Goal: Find specific page/section: Find specific page/section

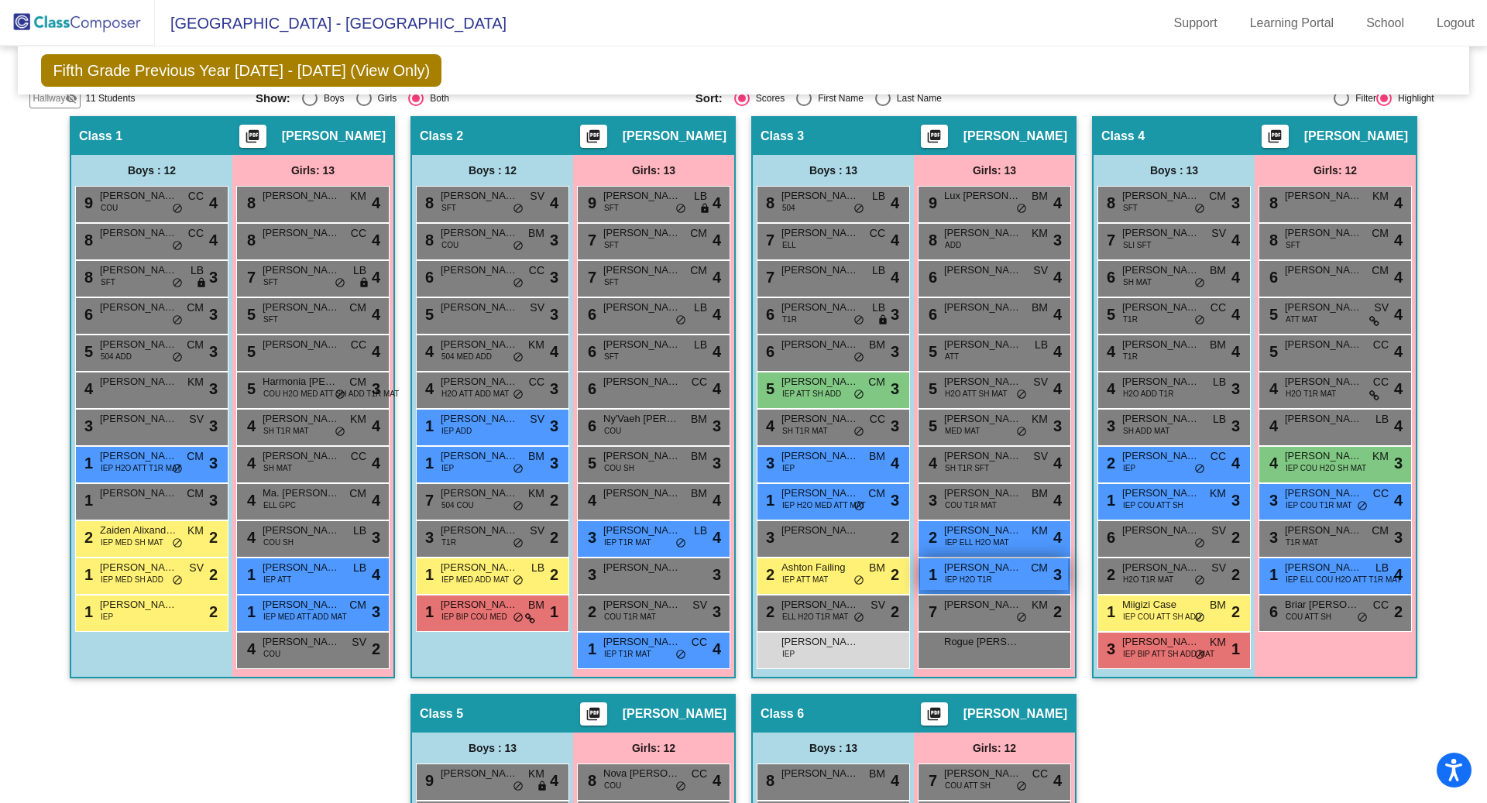
scroll to position [322, 0]
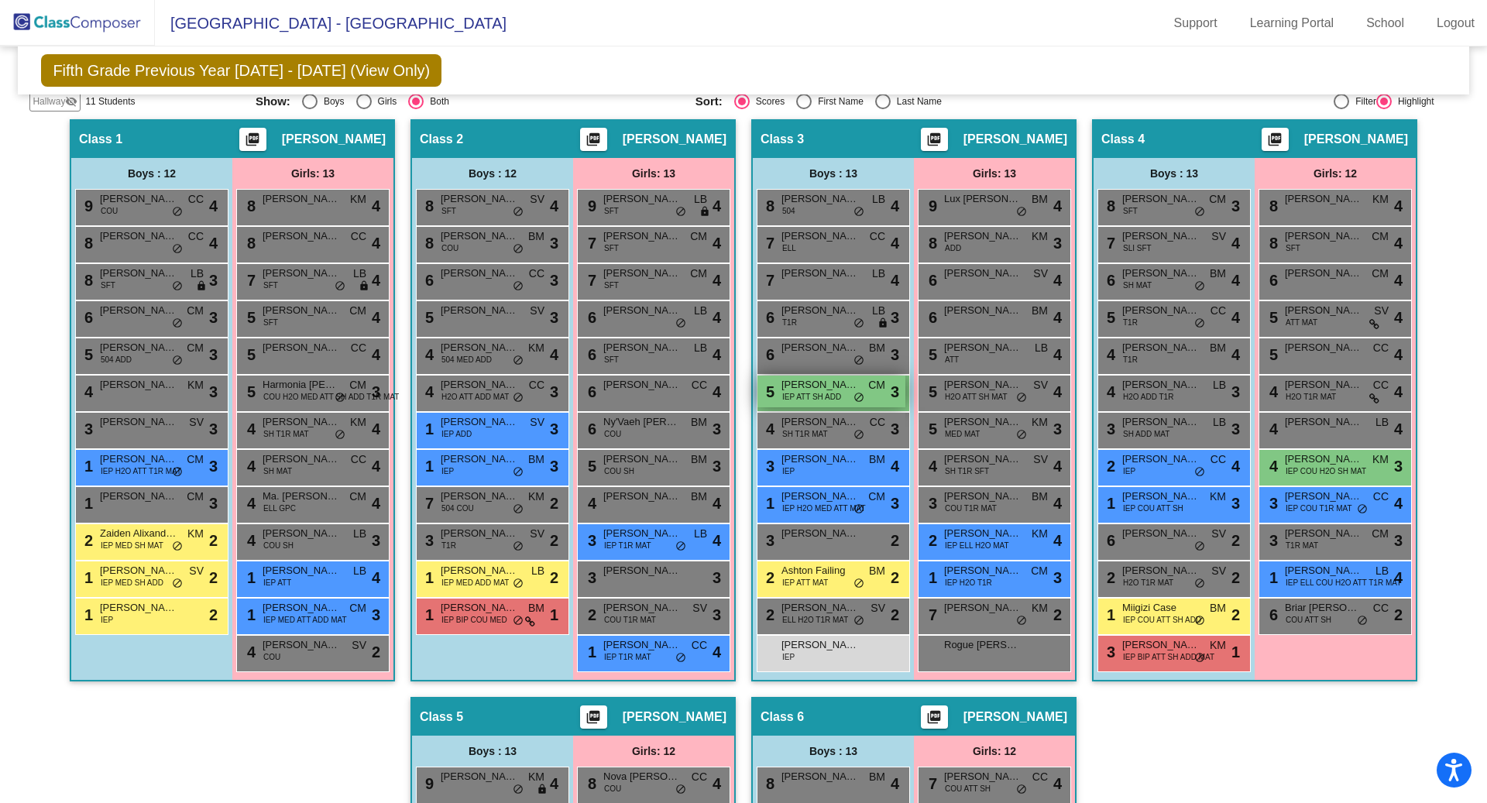
click at [816, 393] on span "IEP ATT SH ADD" at bounding box center [811, 397] width 59 height 12
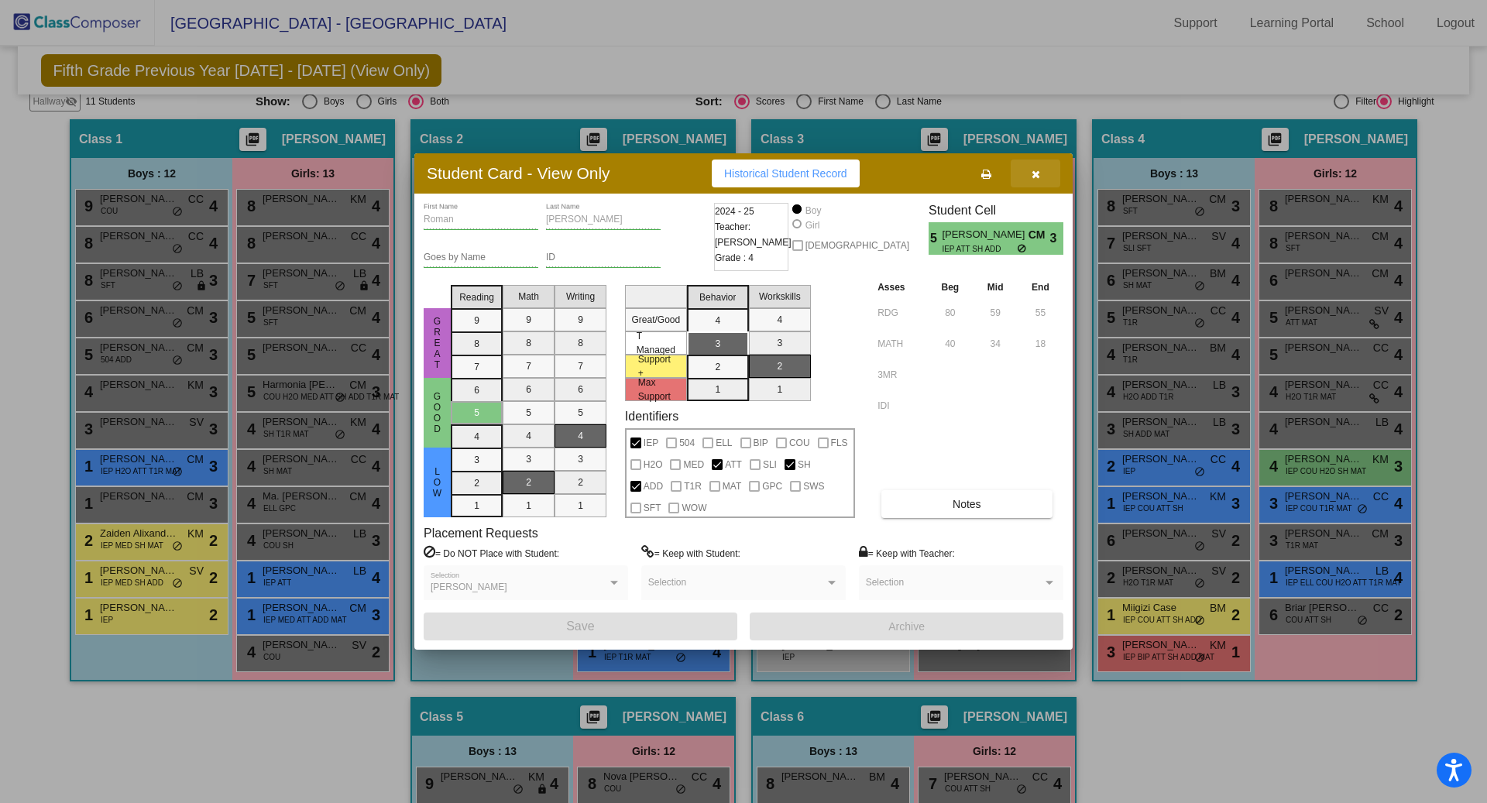
click at [1033, 172] on icon "button" at bounding box center [1036, 174] width 9 height 11
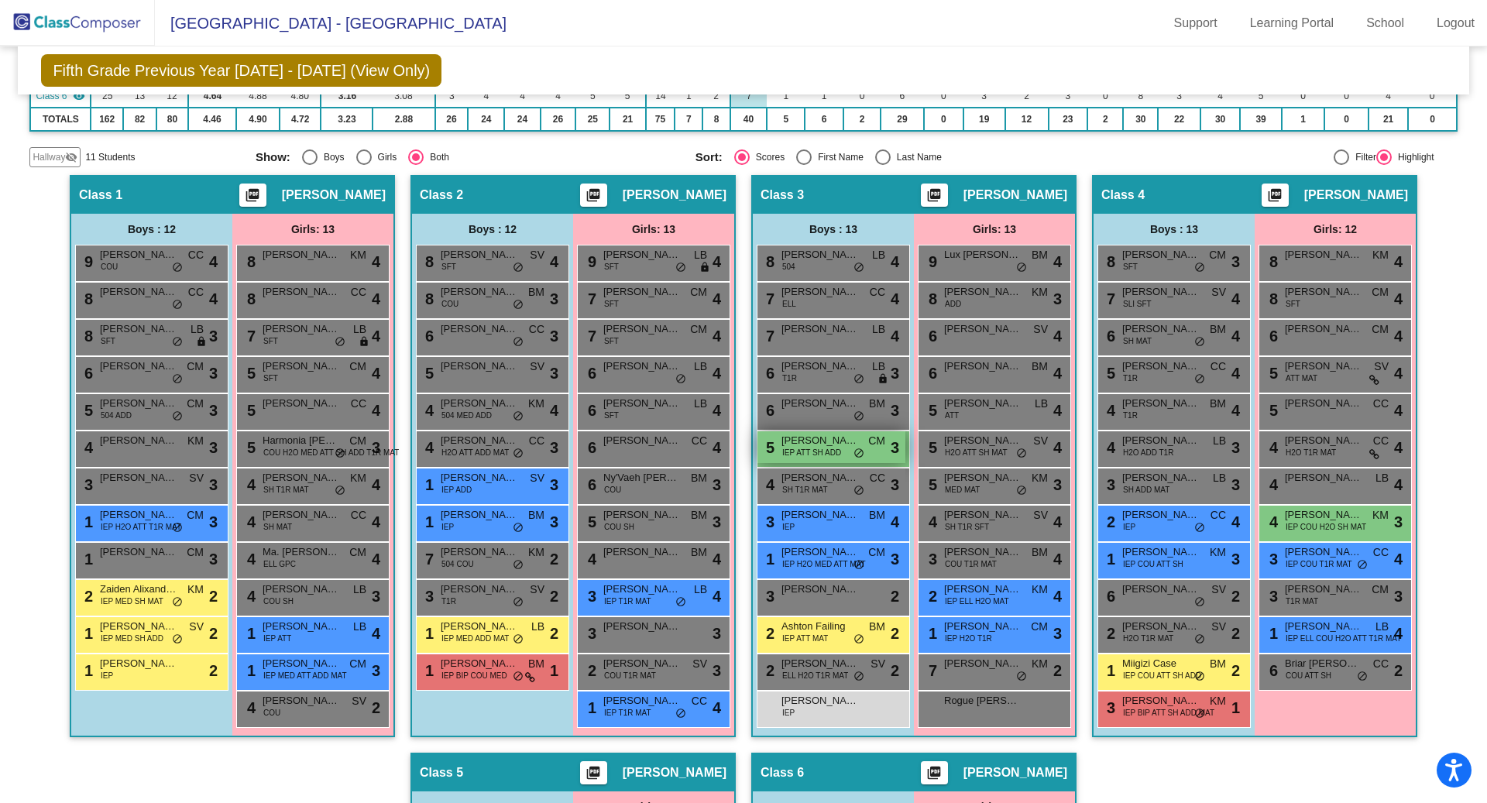
scroll to position [0, 0]
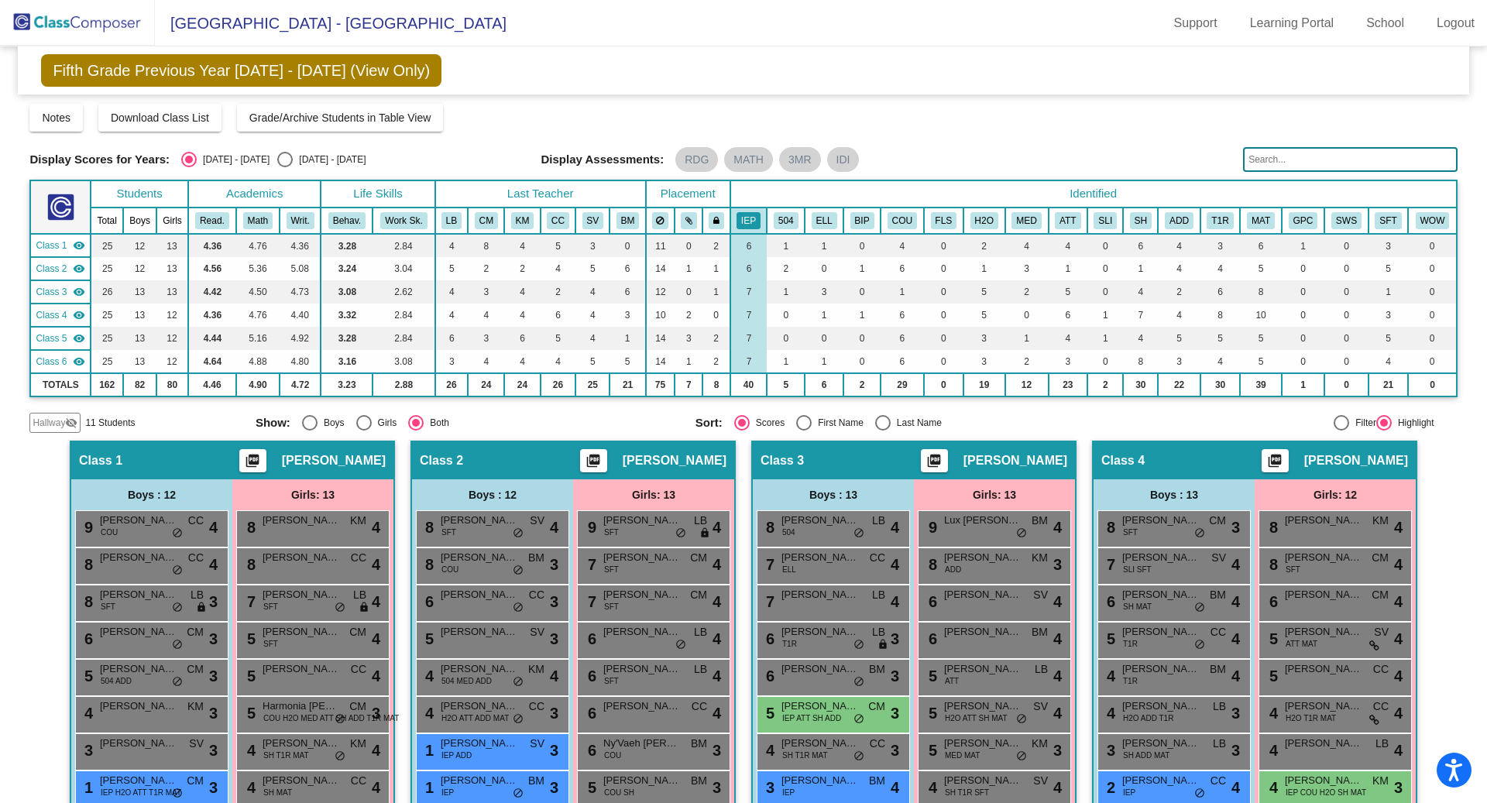
click at [861, 107] on div "Notes Download Class List Import Students Grade/Archive Students in Table View …" at bounding box center [743, 118] width 1428 height 28
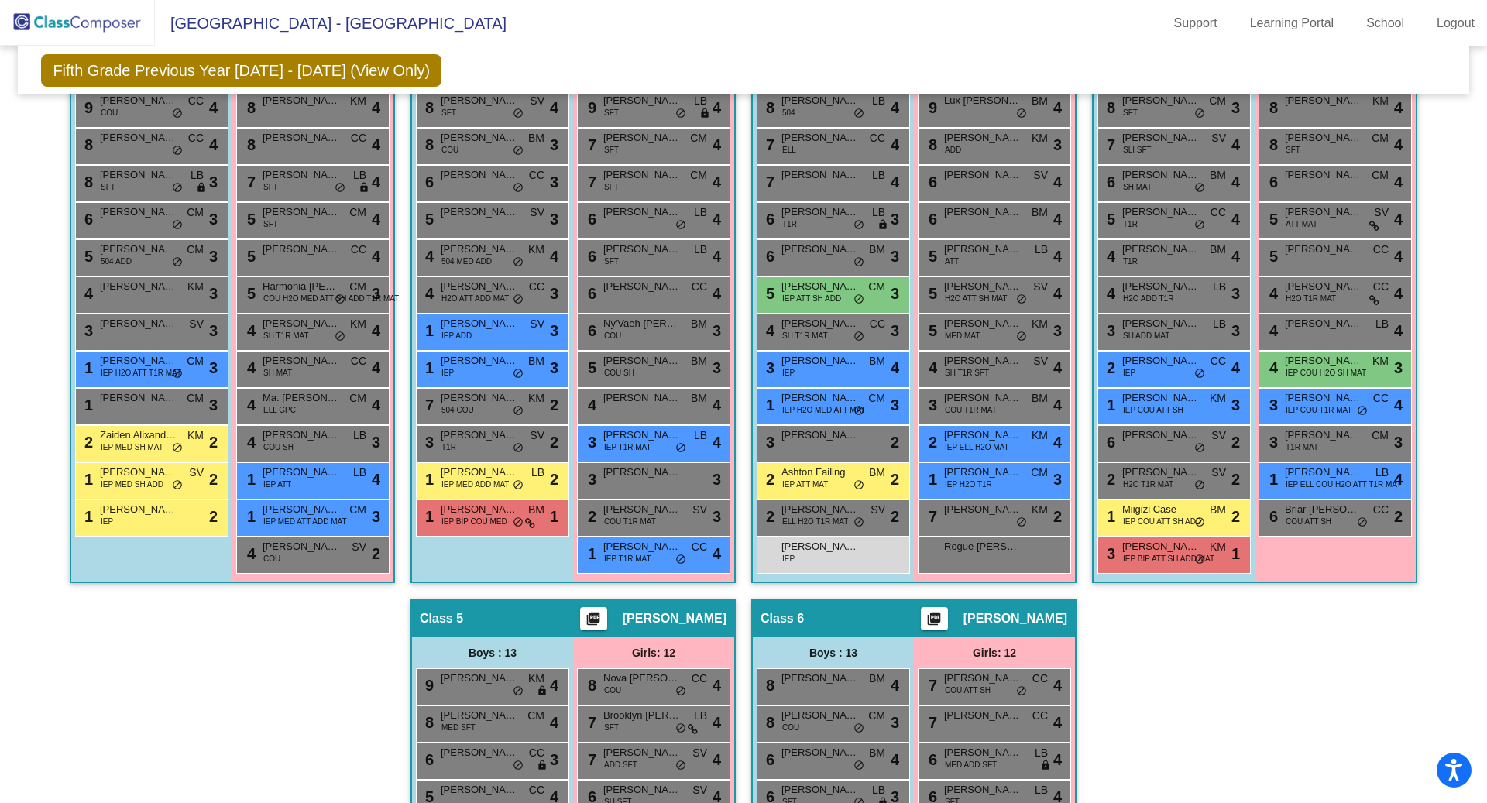
scroll to position [425, 0]
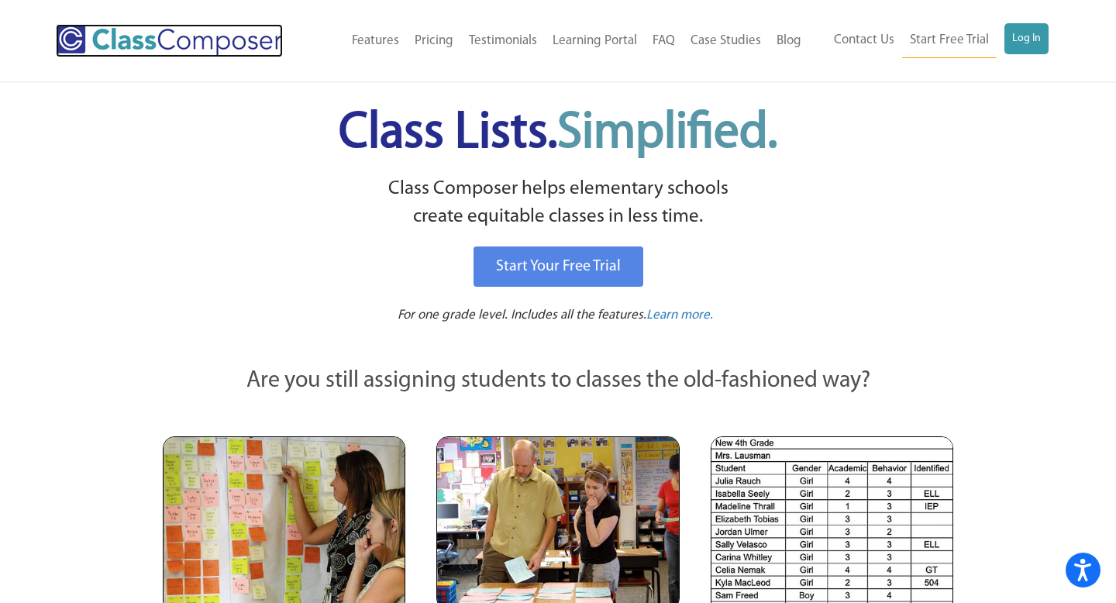
click at [102, 36] on img at bounding box center [169, 40] width 227 height 33
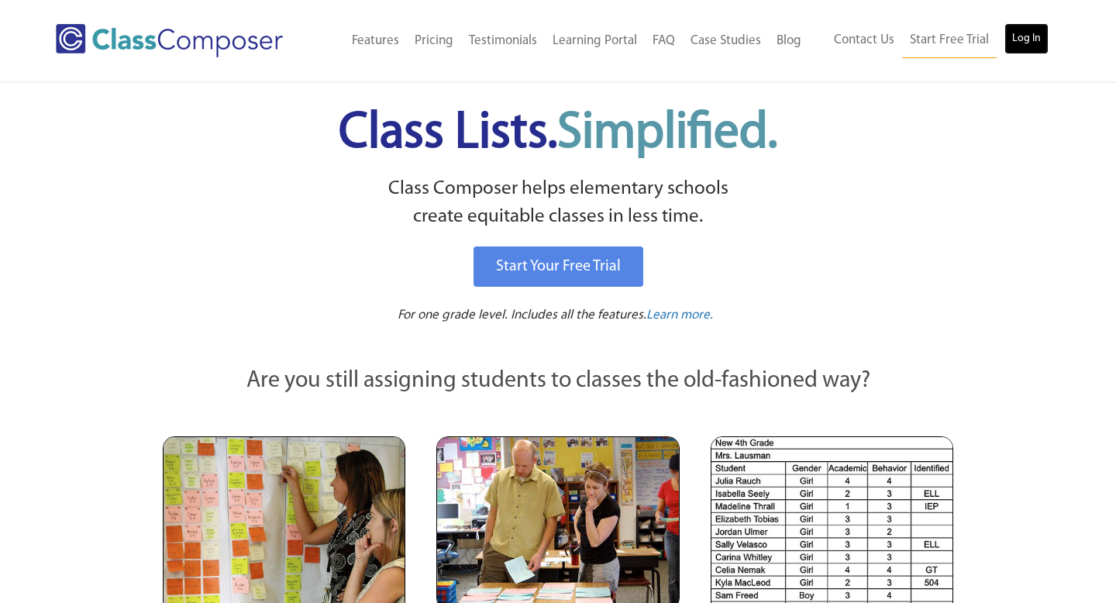
click at [1026, 36] on link "Log In" at bounding box center [1026, 38] width 44 height 31
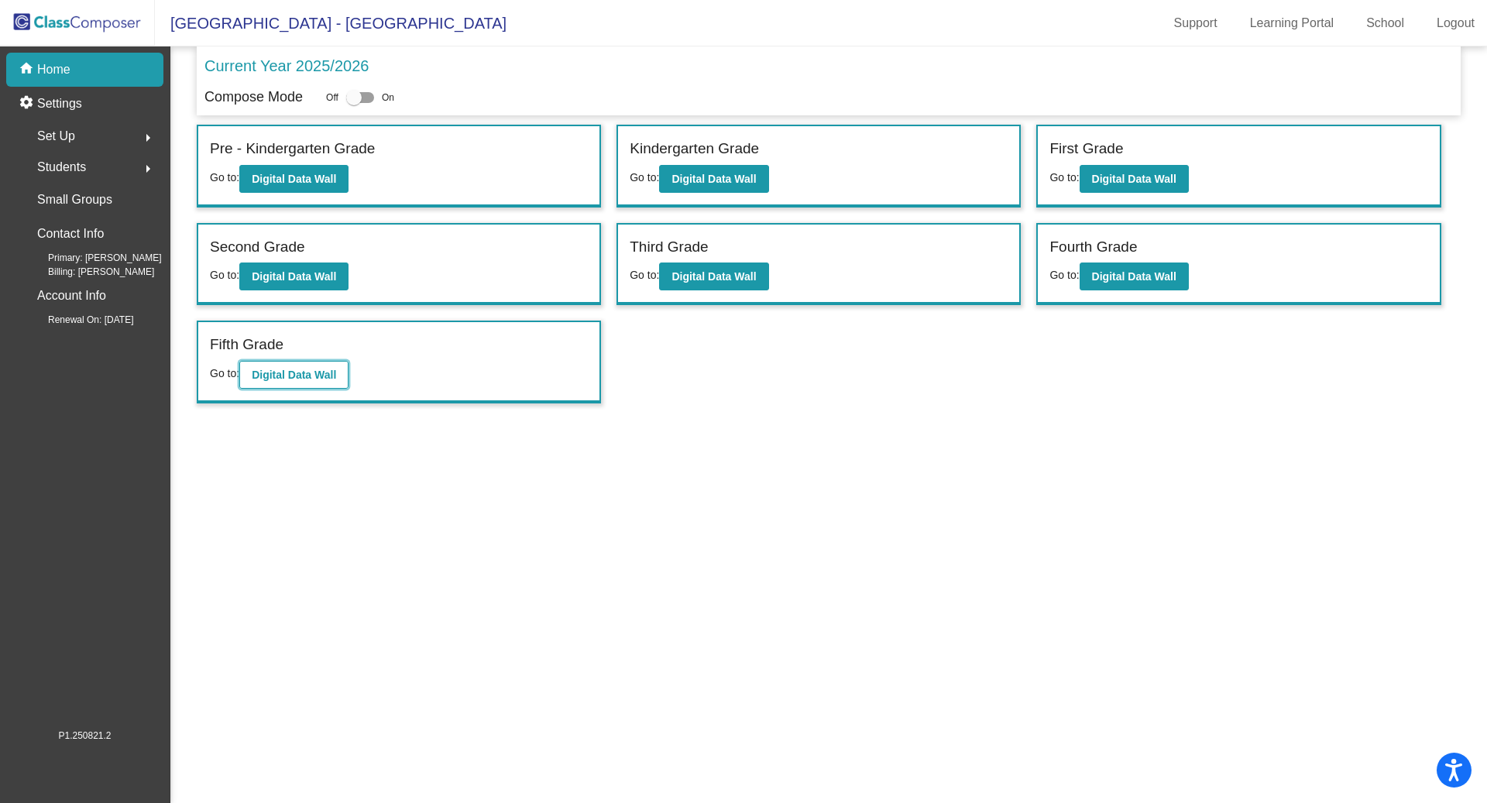
click at [308, 373] on b "Digital Data Wall" at bounding box center [294, 375] width 84 height 12
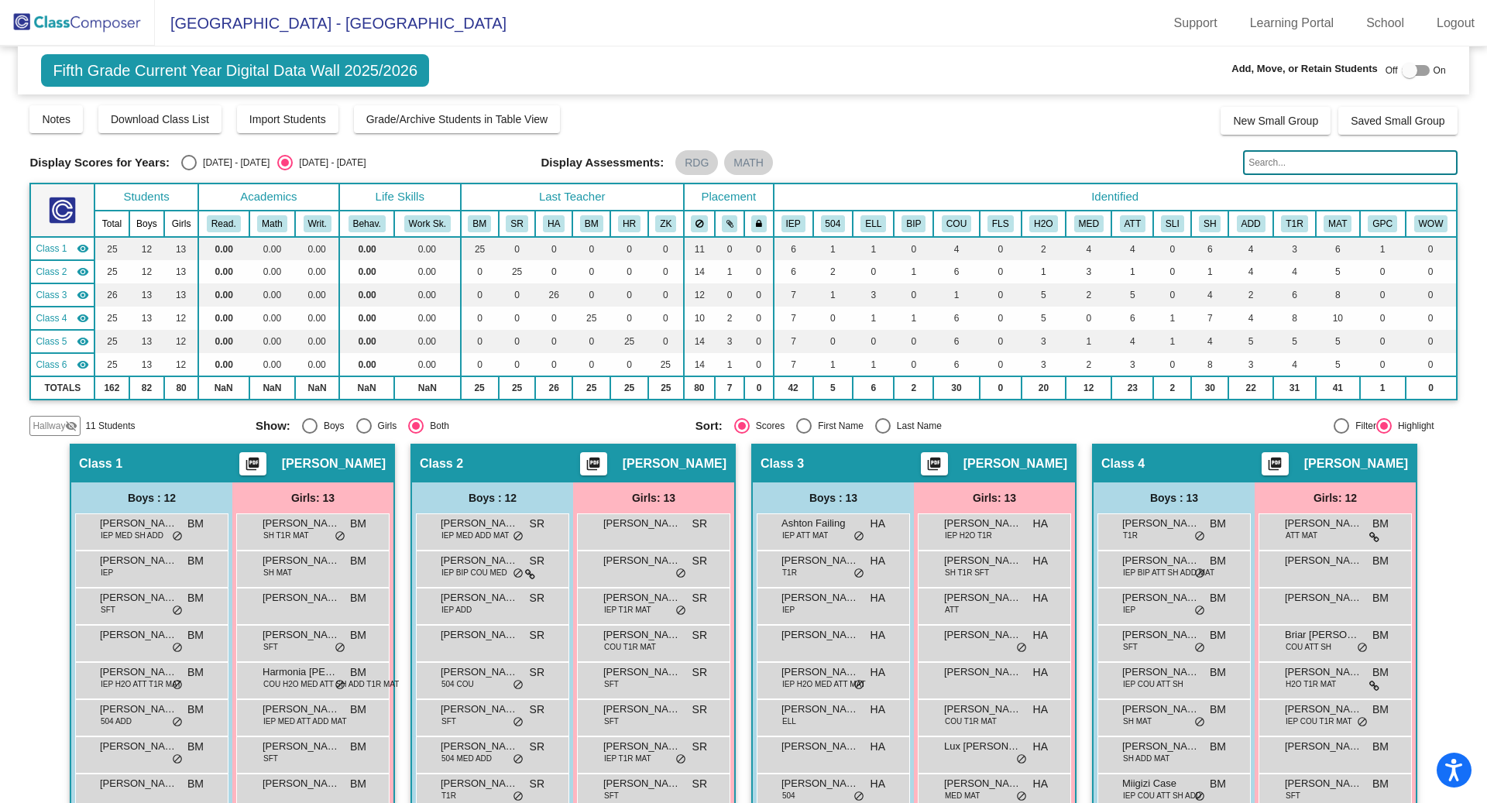
click at [187, 160] on div "Select an option" at bounding box center [188, 162] width 15 height 15
click at [188, 170] on input "[DATE] - [DATE]" at bounding box center [188, 170] width 1 height 1
radio input "true"
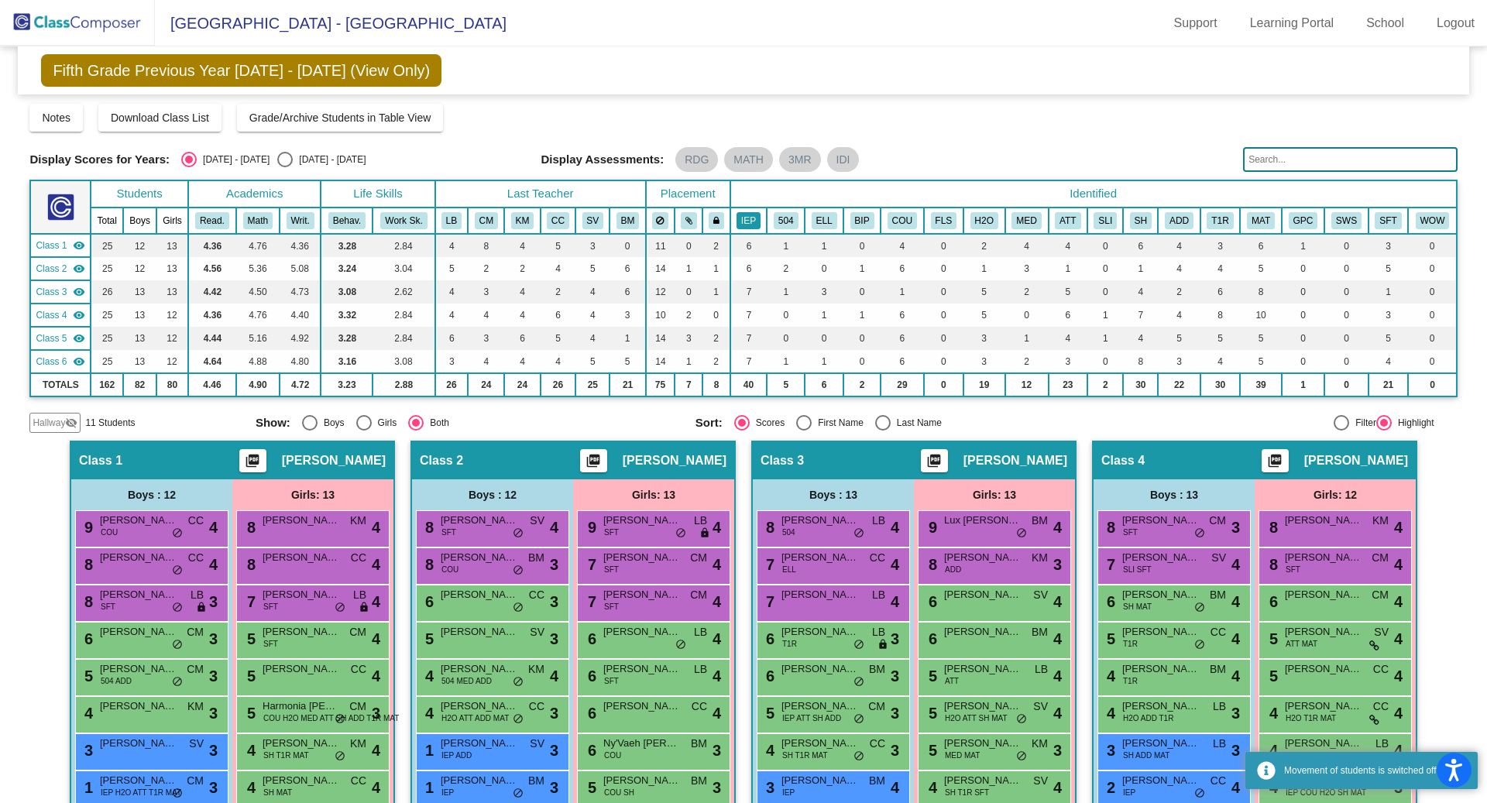
click at [750, 223] on button "IEP" at bounding box center [749, 220] width 24 height 17
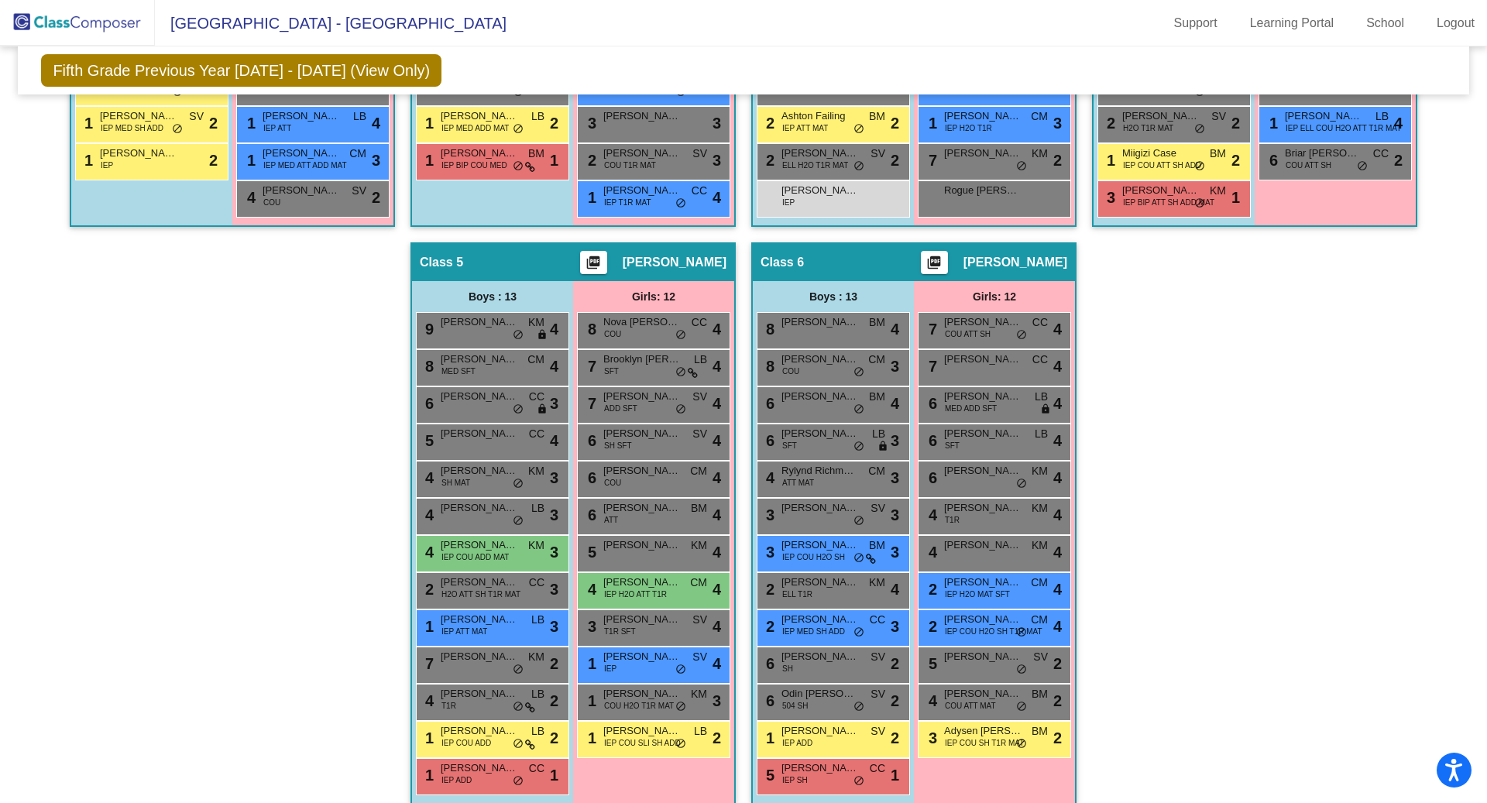
scroll to position [792, 0]
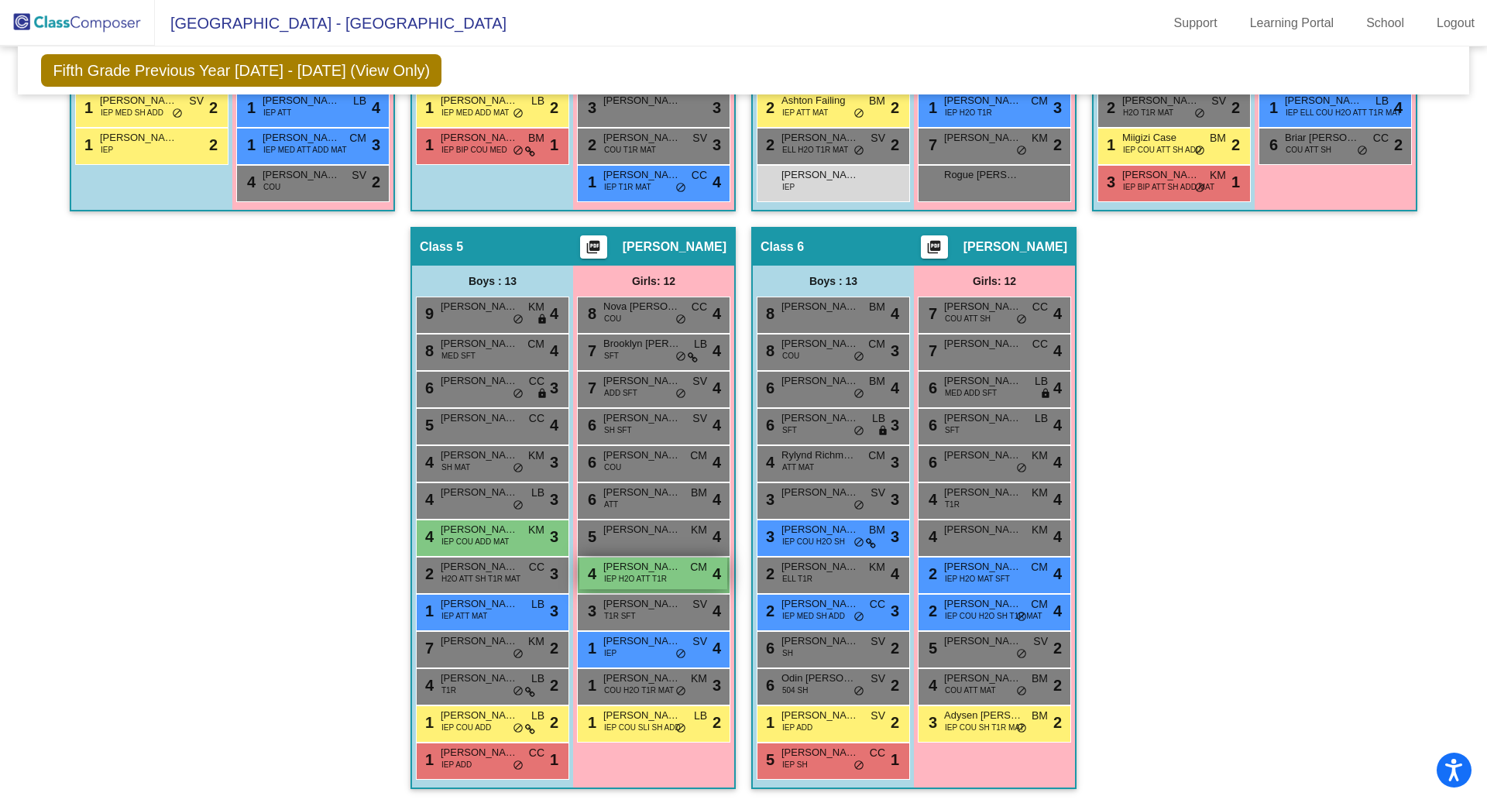
click at [634, 573] on span "IEP H2O ATT T1R" at bounding box center [635, 579] width 63 height 12
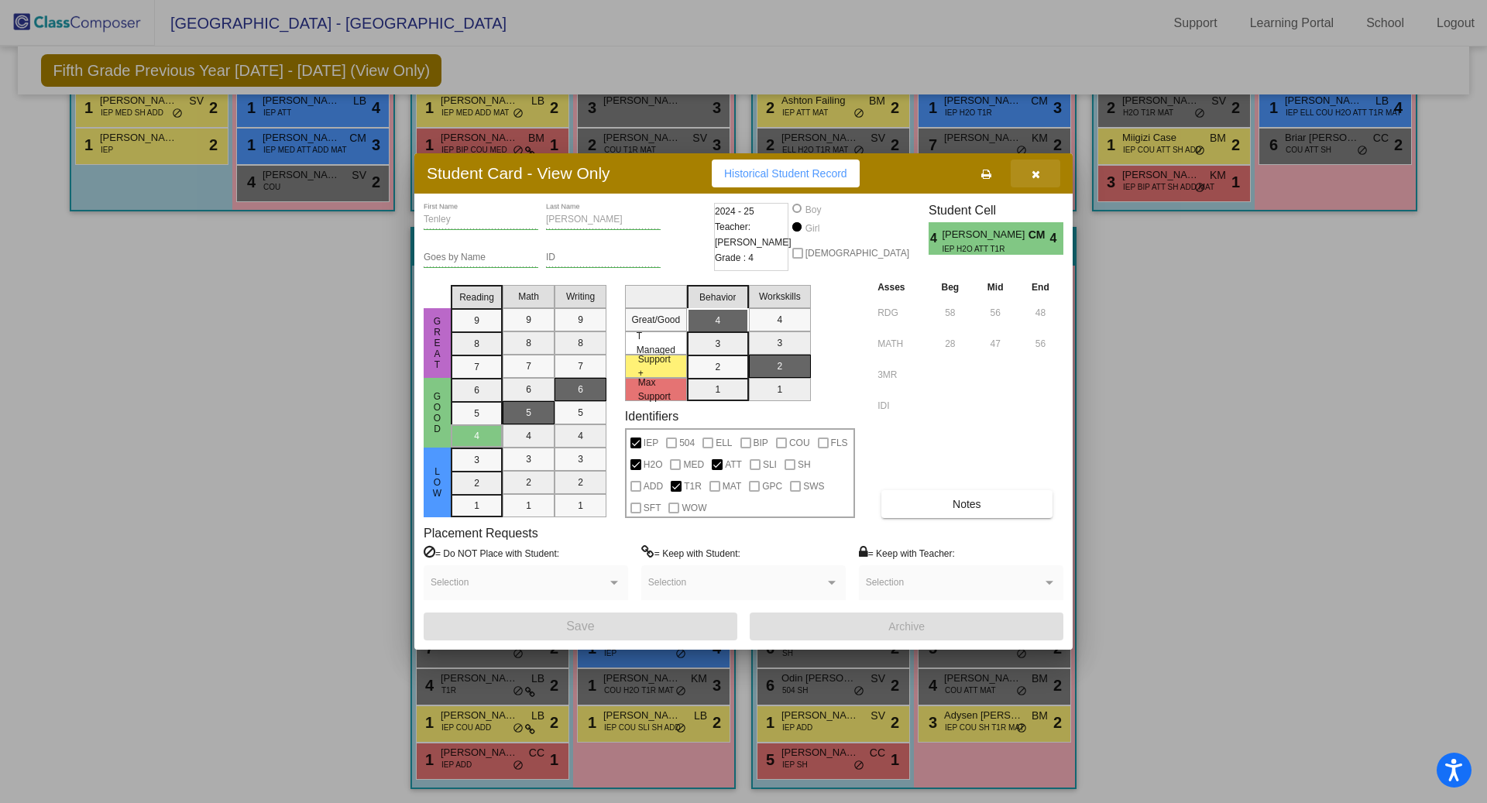
click at [1033, 167] on span "button" at bounding box center [1036, 173] width 9 height 12
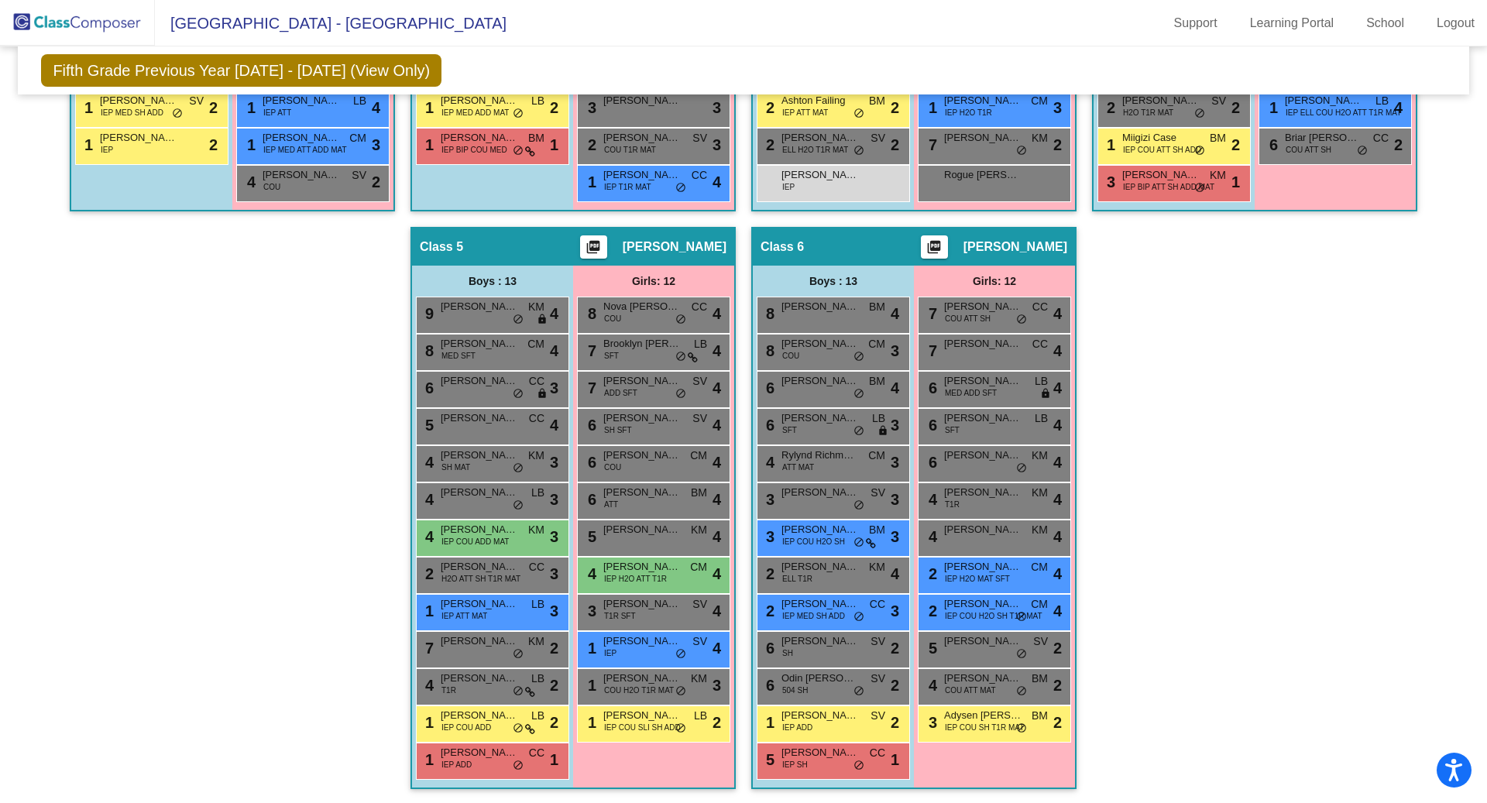
scroll to position [0, 0]
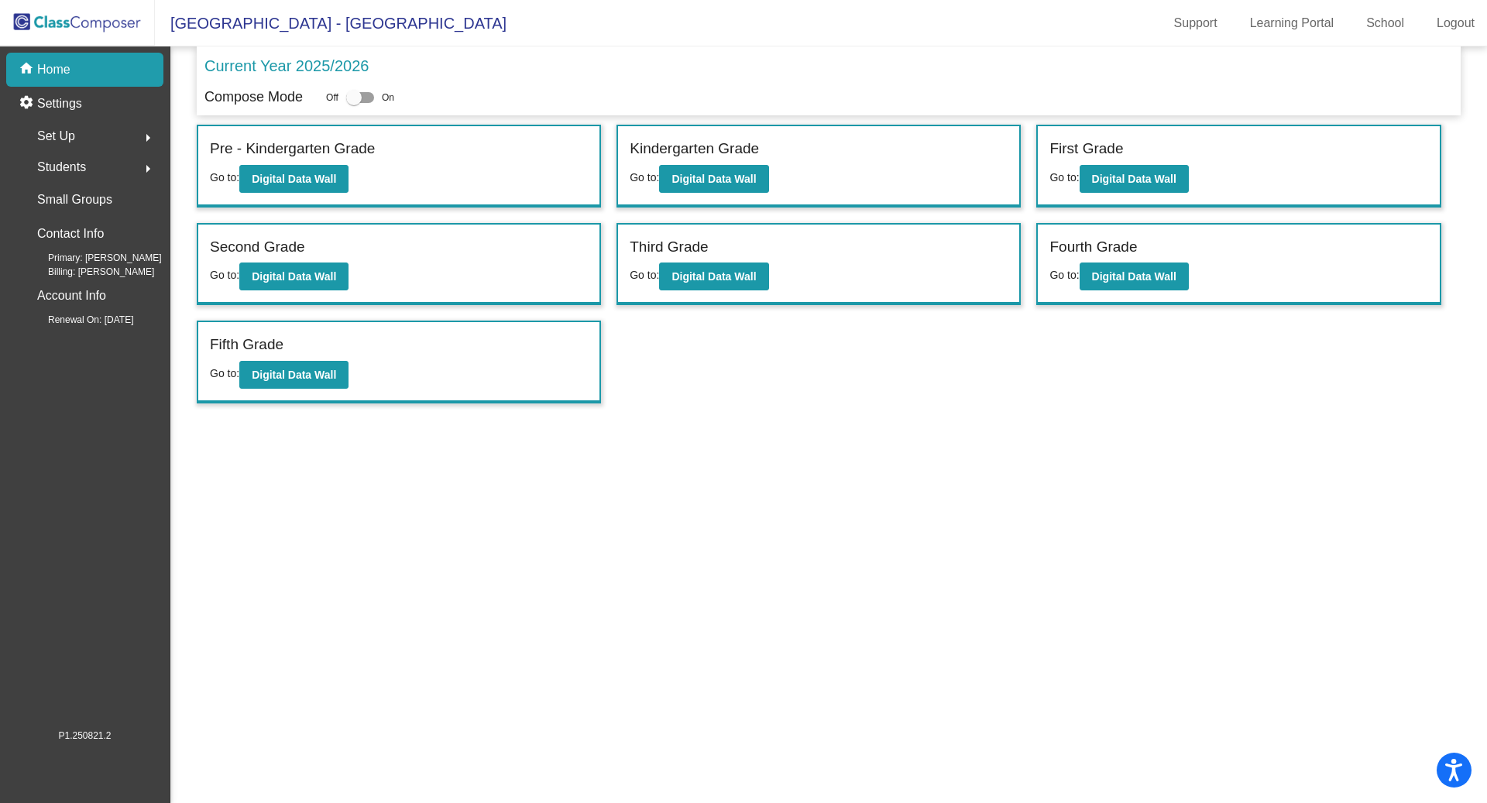
click at [354, 94] on div at bounding box center [353, 97] width 15 height 15
click at [354, 103] on input "checkbox" at bounding box center [353, 103] width 1 height 1
checkbox input "true"
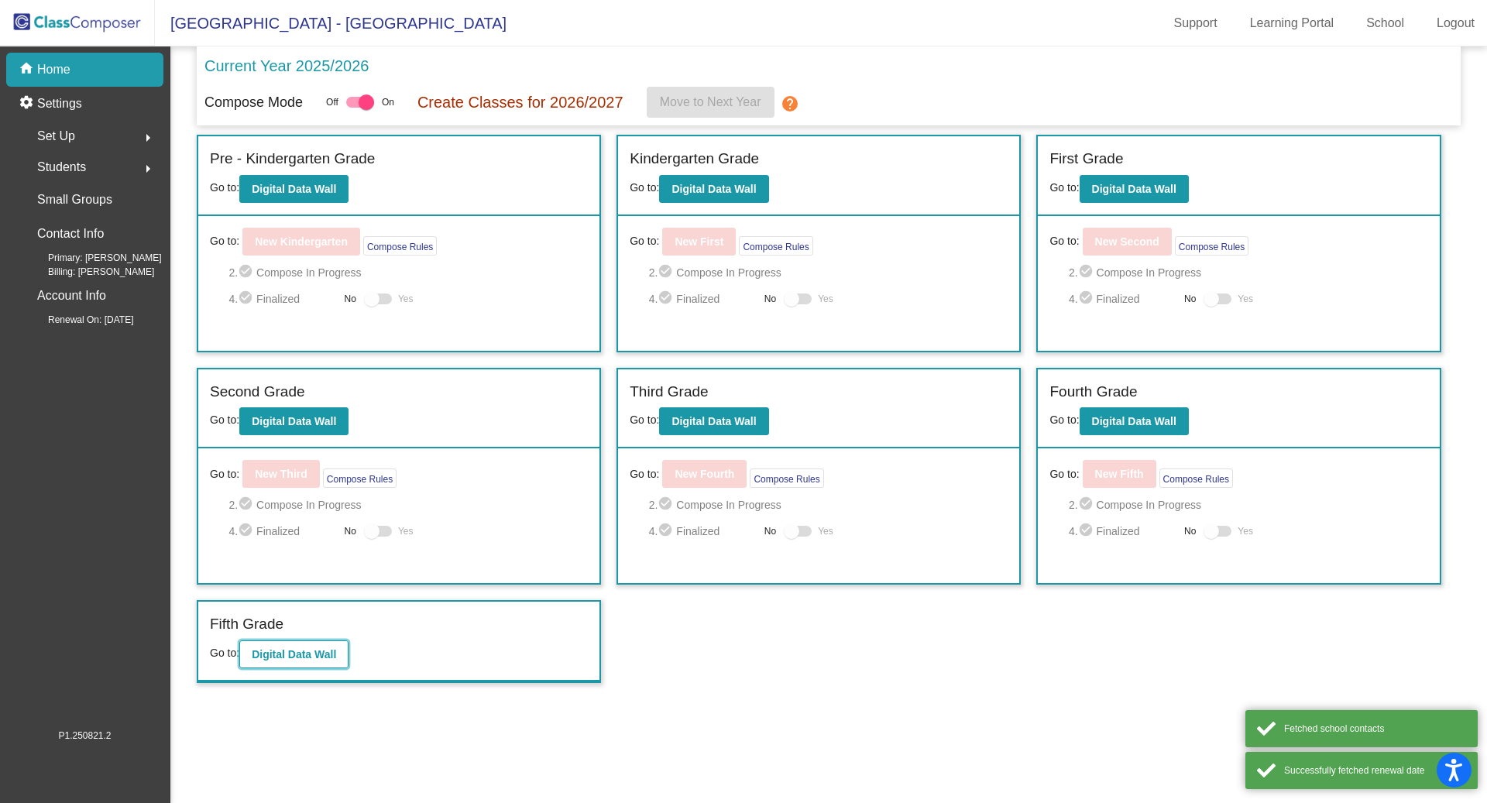
click at [280, 664] on button "Digital Data Wall" at bounding box center [293, 655] width 109 height 28
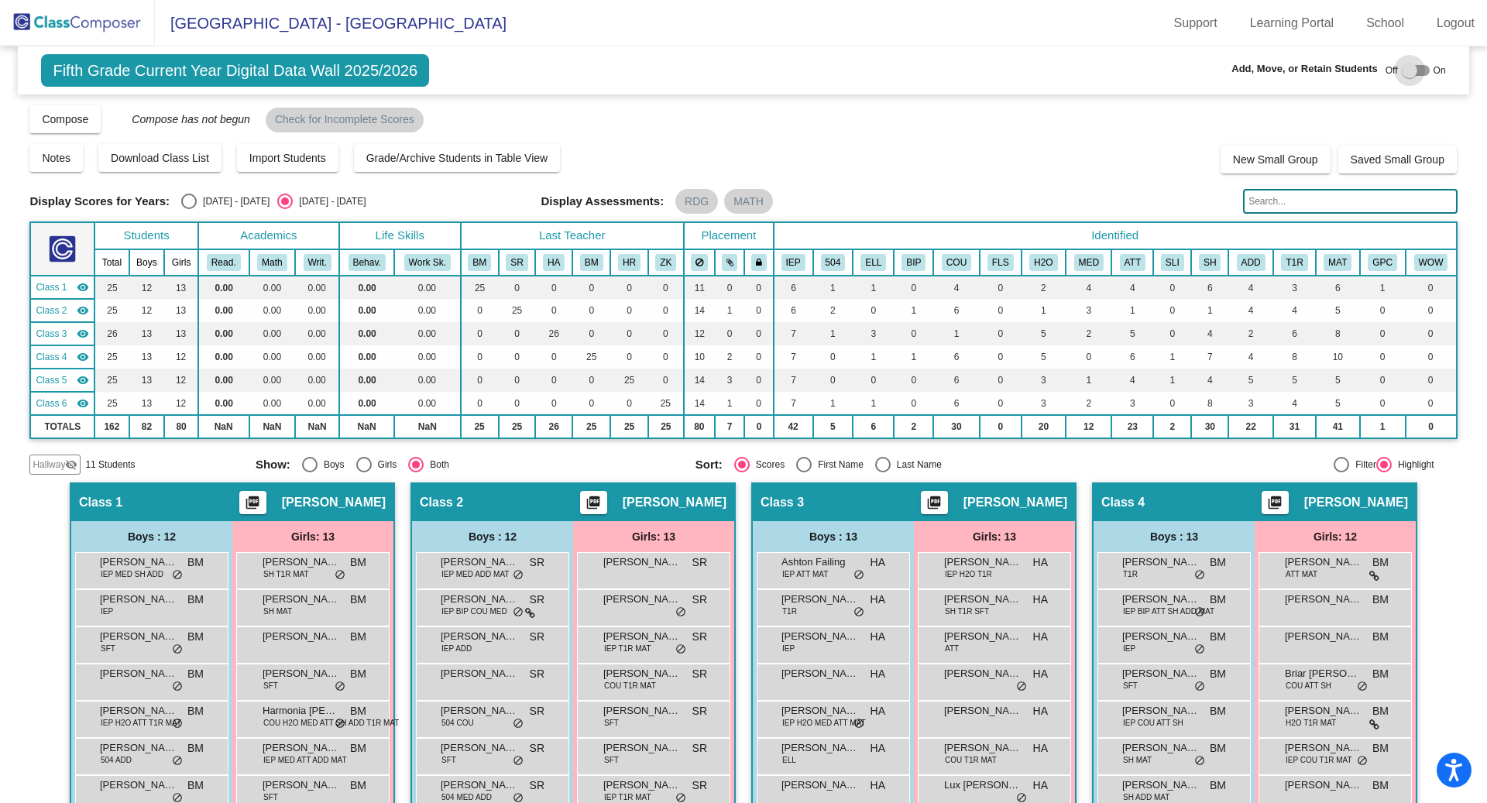
click at [1408, 72] on div at bounding box center [1409, 70] width 15 height 15
checkbox input "true"
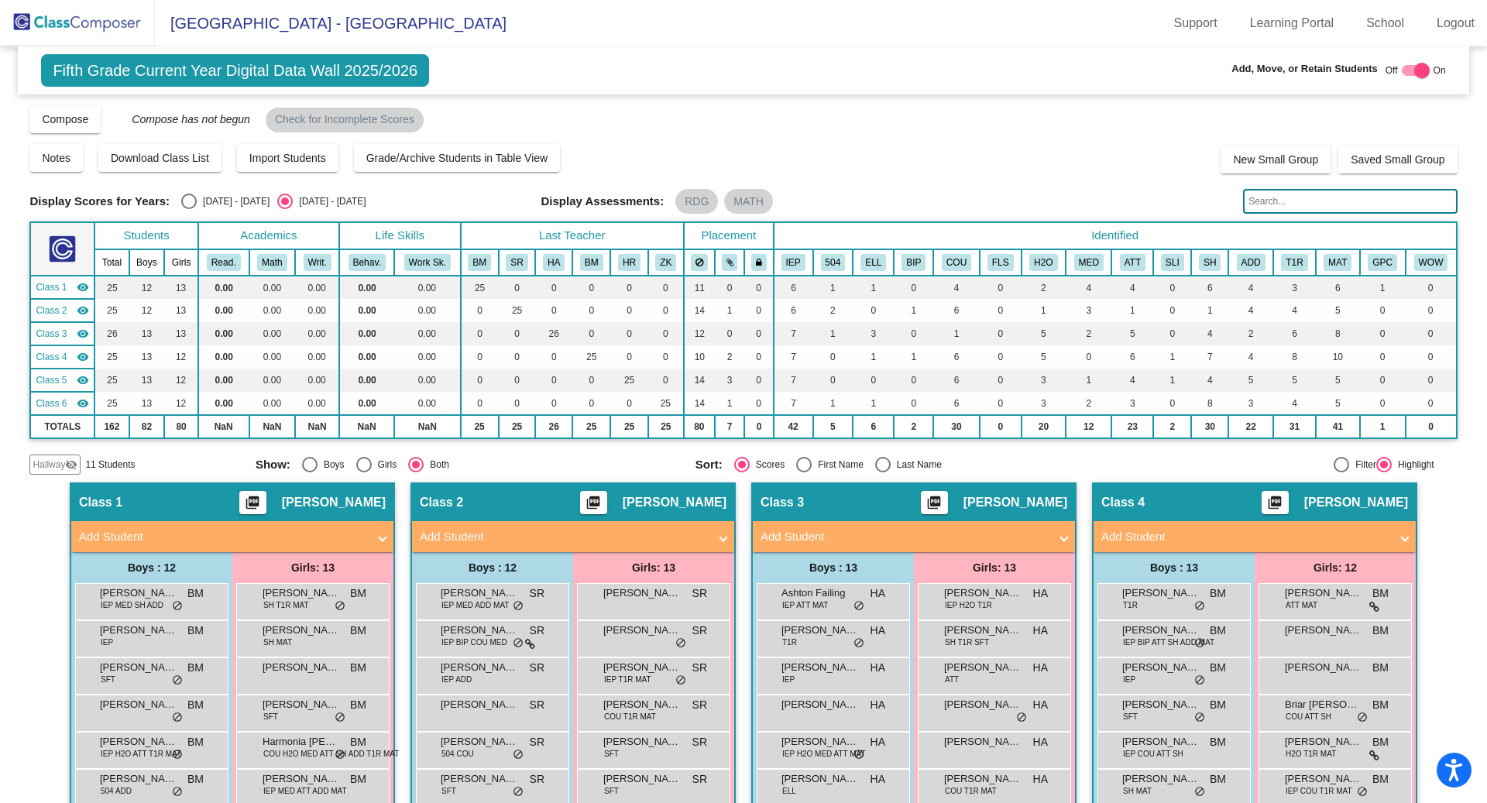
click at [181, 199] on div "Select an option" at bounding box center [188, 201] width 15 height 15
click at [188, 209] on input "[DATE] - [DATE]" at bounding box center [188, 209] width 1 height 1
radio input "true"
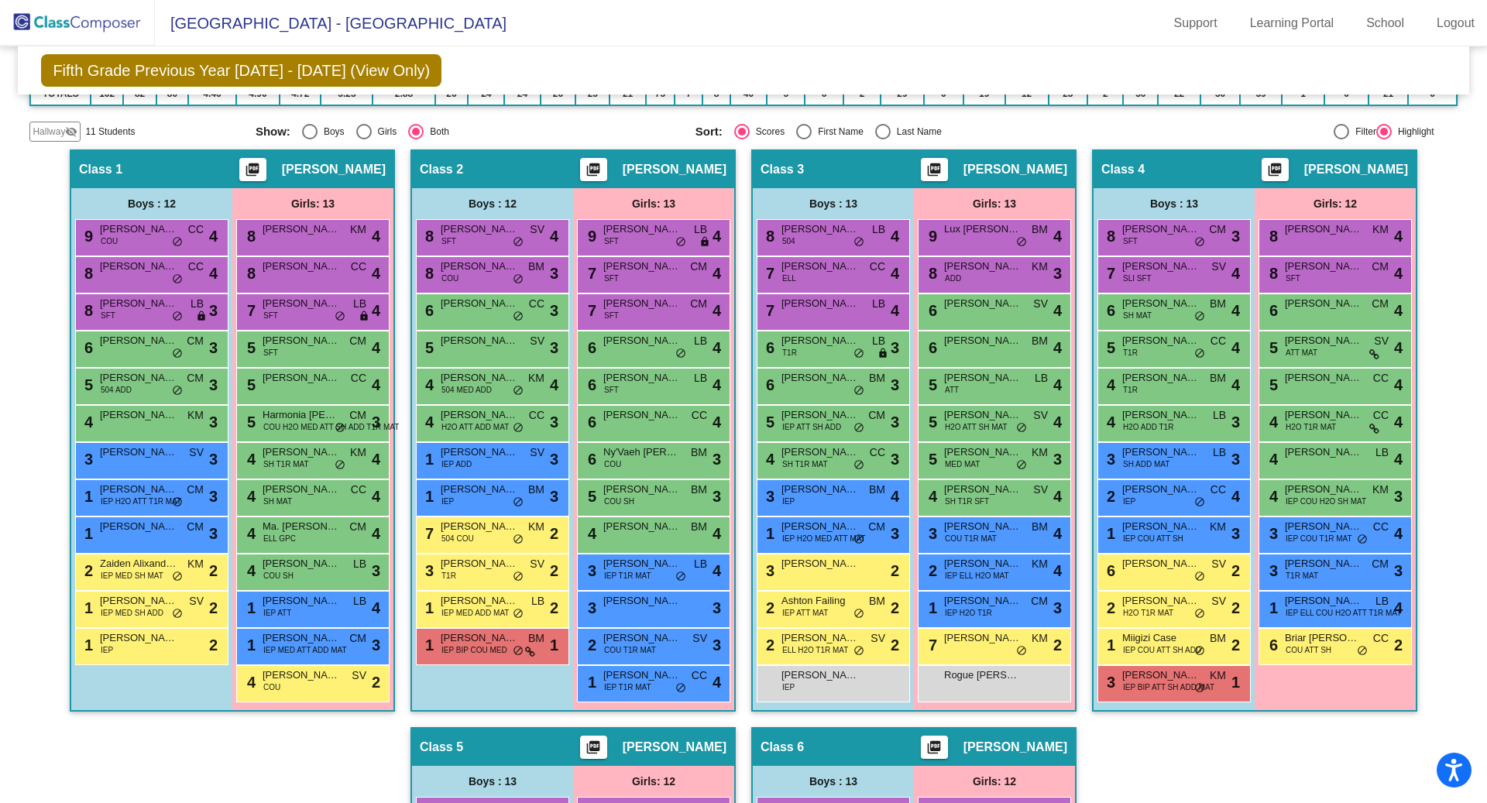
scroll to position [304, 0]
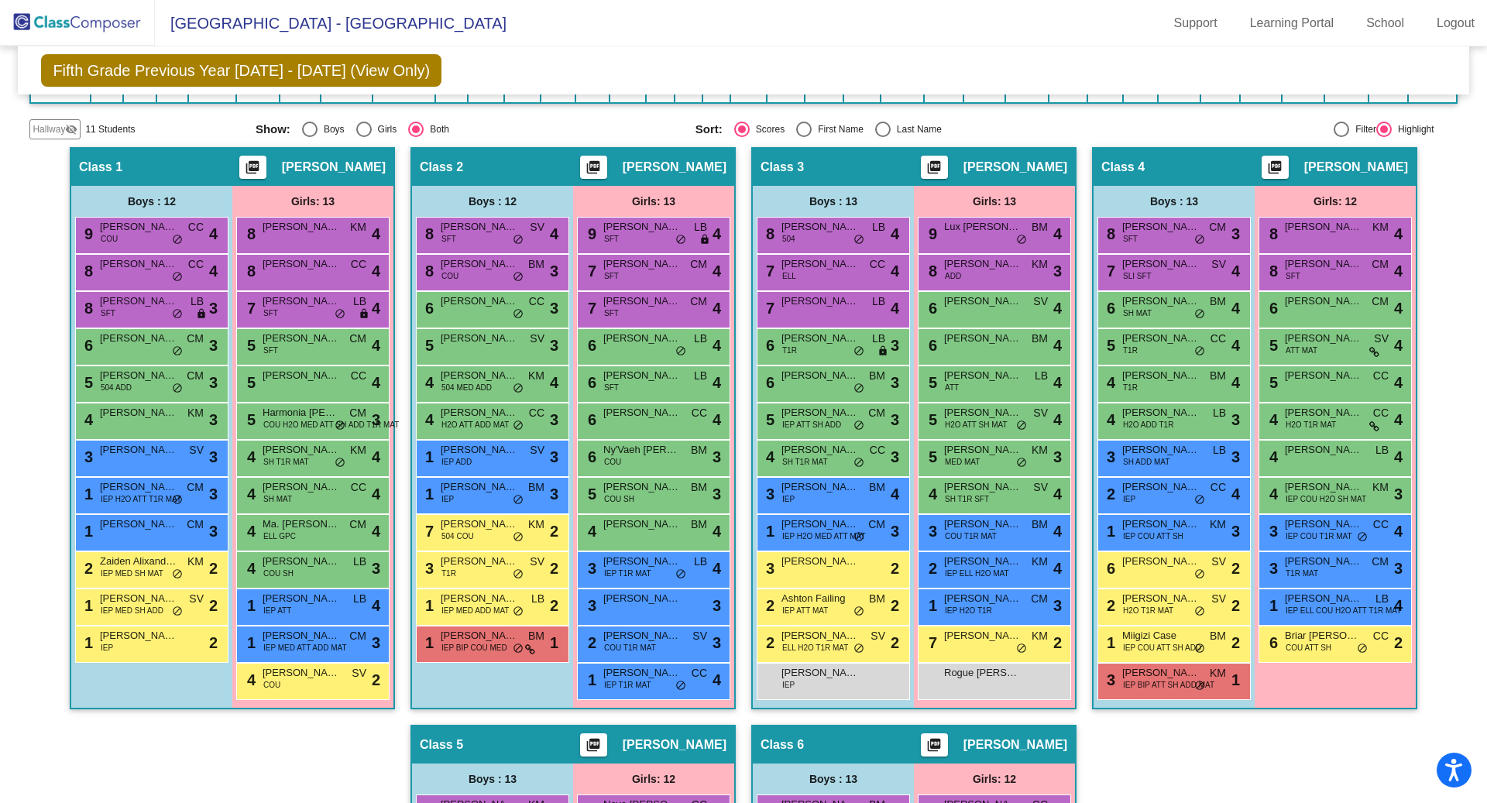
drag, startPoint x: 817, startPoint y: 239, endPoint x: 757, endPoint y: 248, distance: 60.4
click at [757, 248] on div "8 [PERSON_NAME] 504 LB lock do_not_disturb_alt 4" at bounding box center [833, 235] width 153 height 37
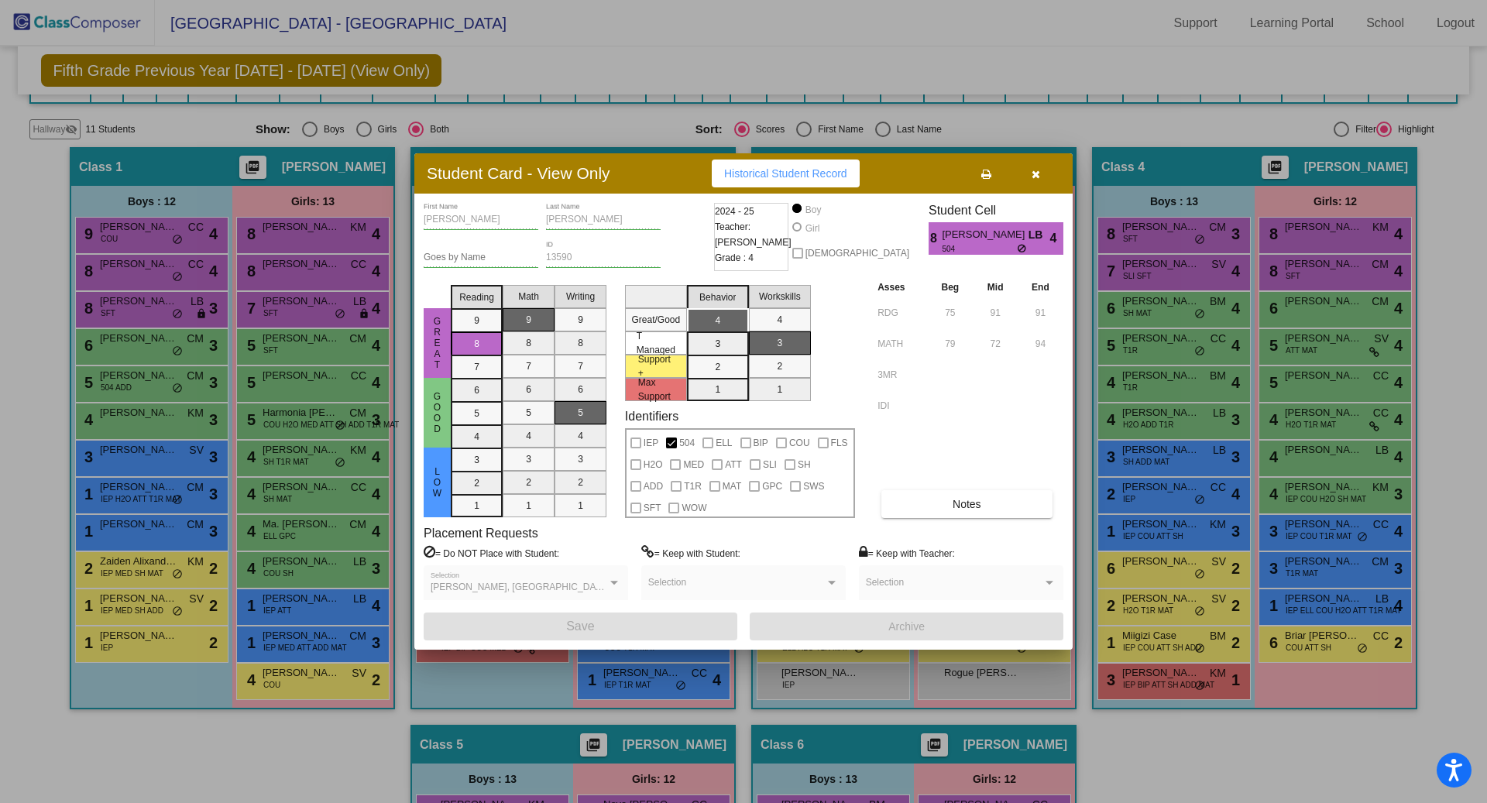
click at [1046, 166] on button "button" at bounding box center [1036, 174] width 50 height 28
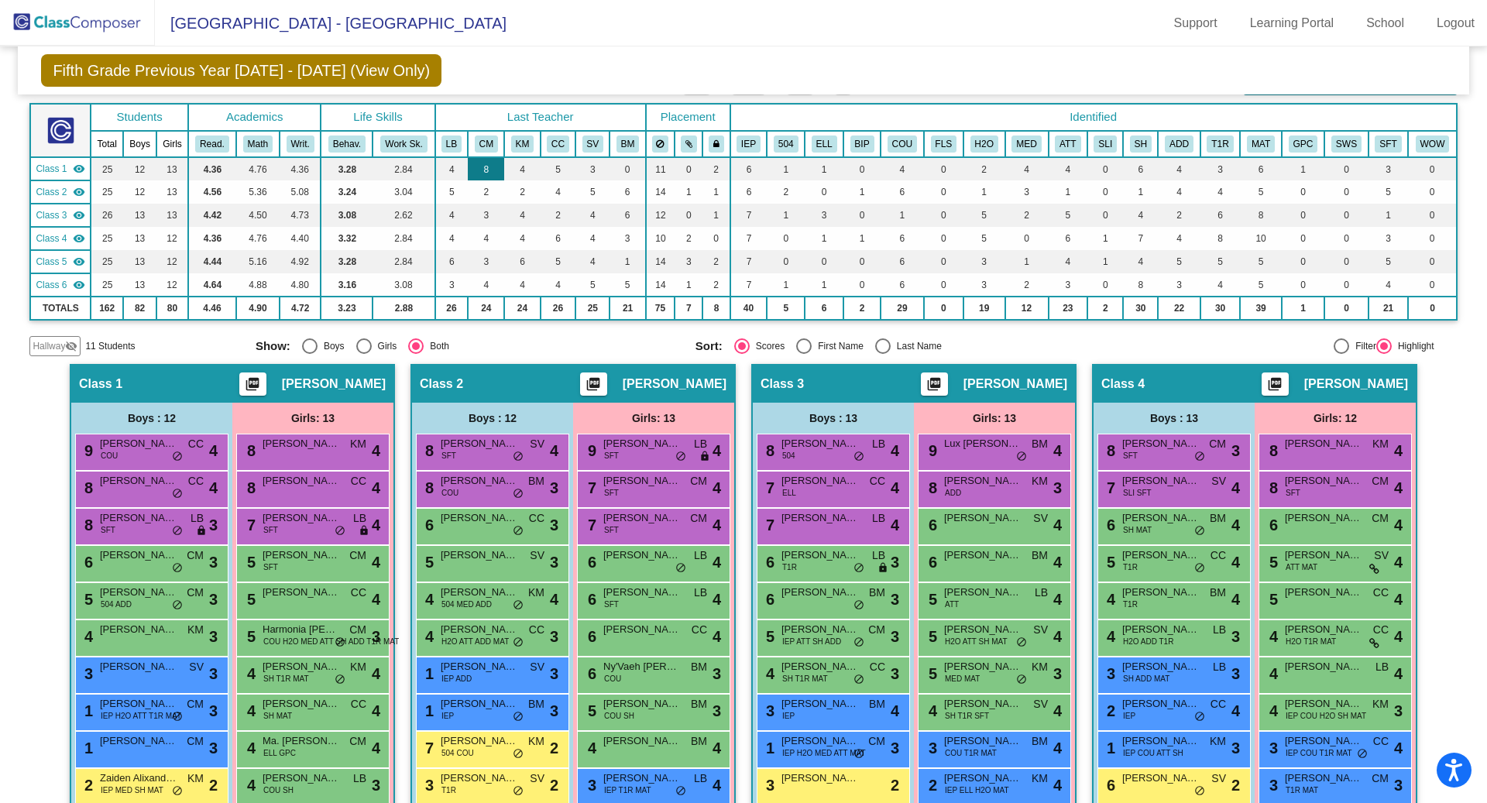
scroll to position [0, 0]
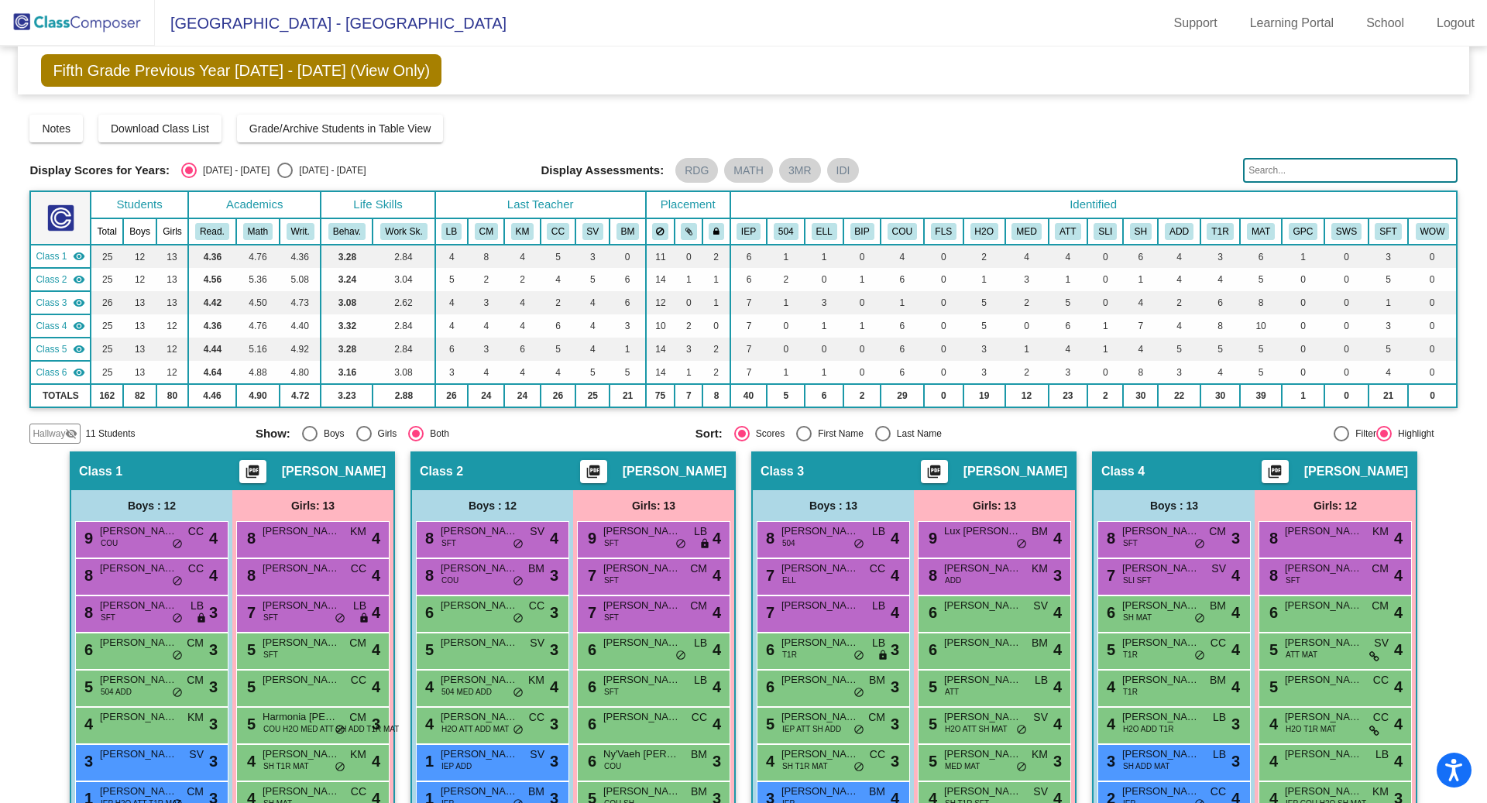
click at [65, 432] on mat-icon "visibility_off" at bounding box center [71, 434] width 12 height 12
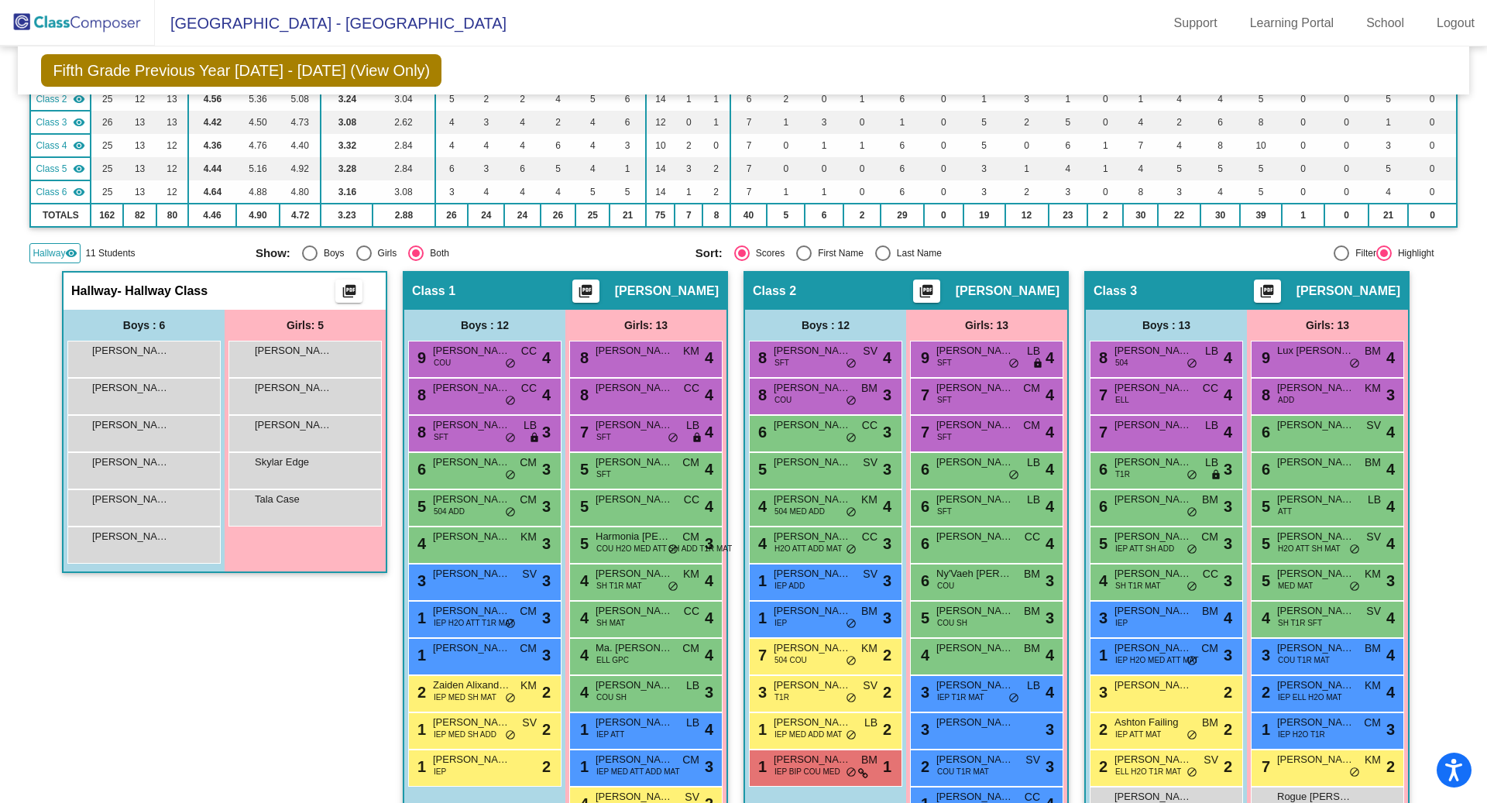
scroll to position [183, 0]
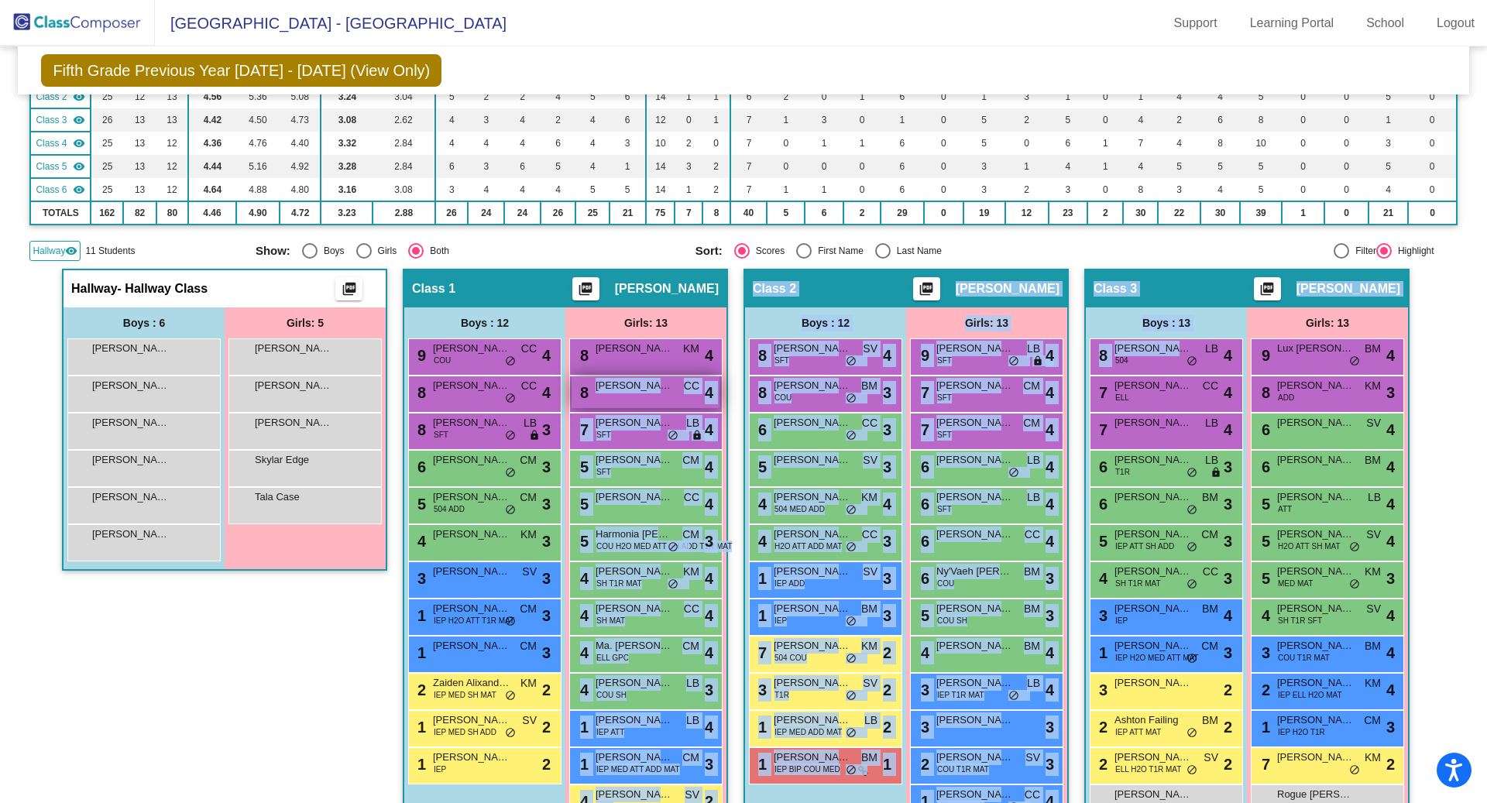
drag, startPoint x: 1171, startPoint y: 345, endPoint x: 618, endPoint y: 397, distance: 555.6
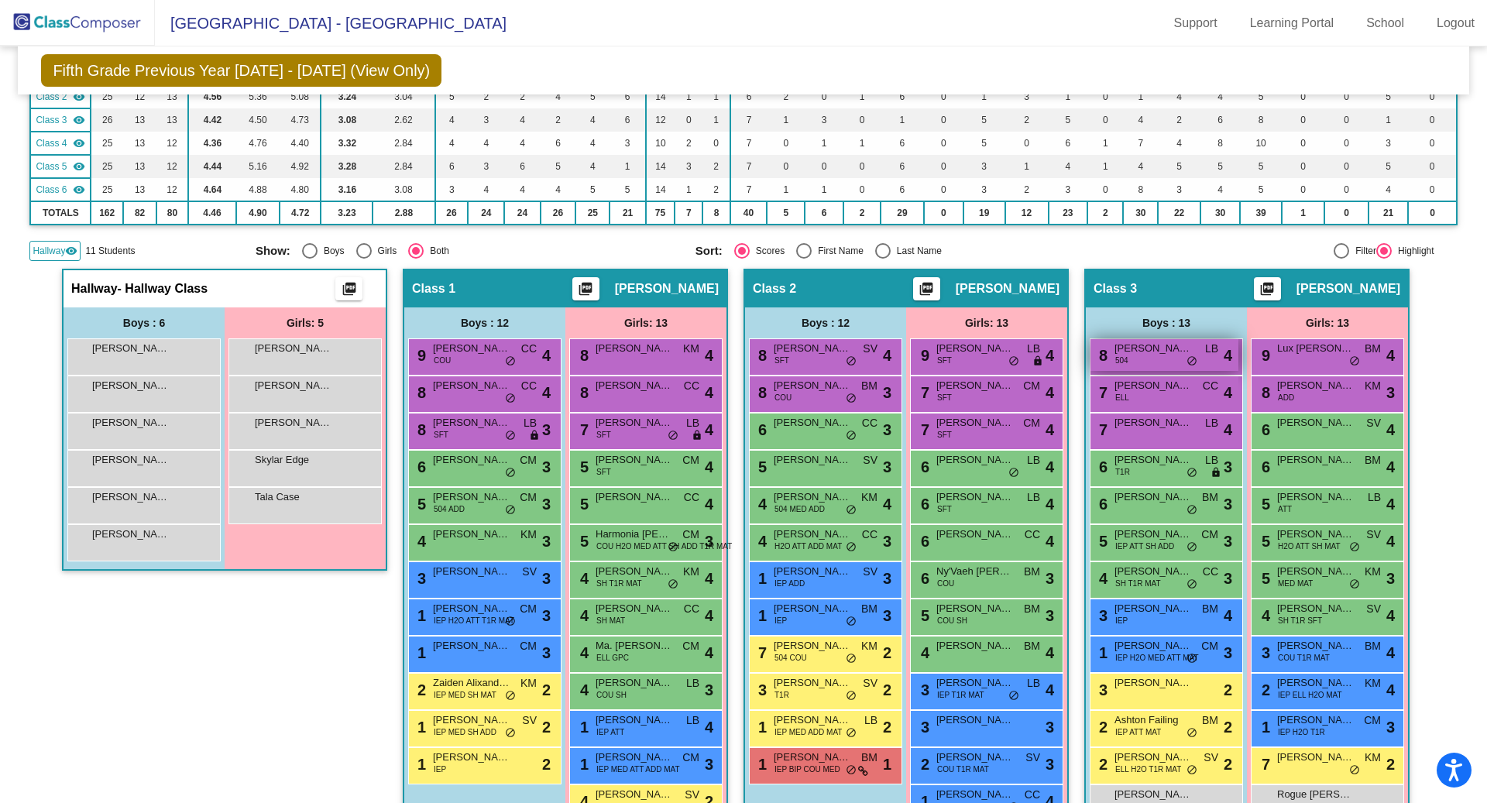
click at [1174, 349] on span "[PERSON_NAME]" at bounding box center [1153, 348] width 77 height 15
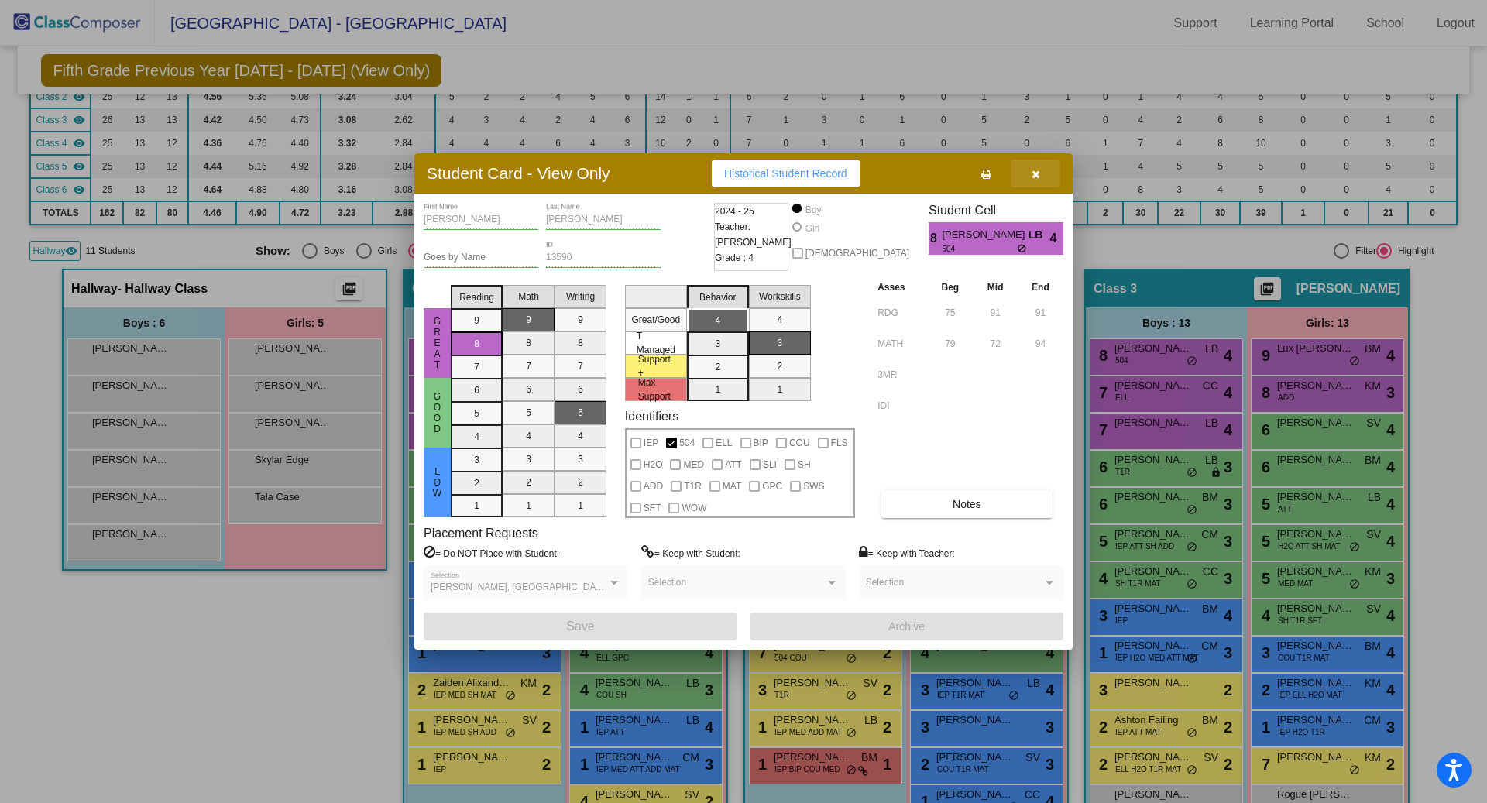
click at [1040, 167] on button "button" at bounding box center [1036, 174] width 50 height 28
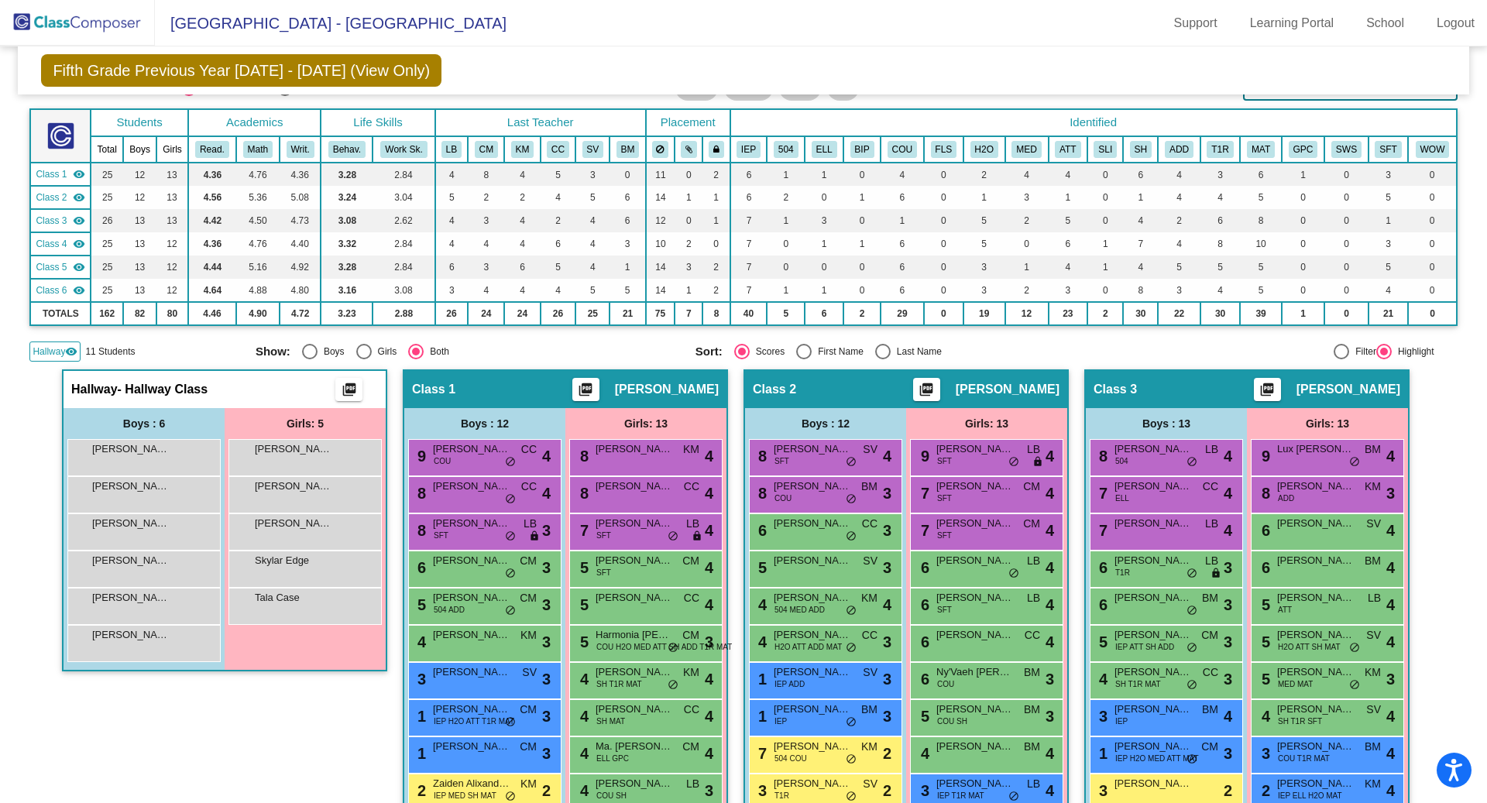
scroll to position [0, 0]
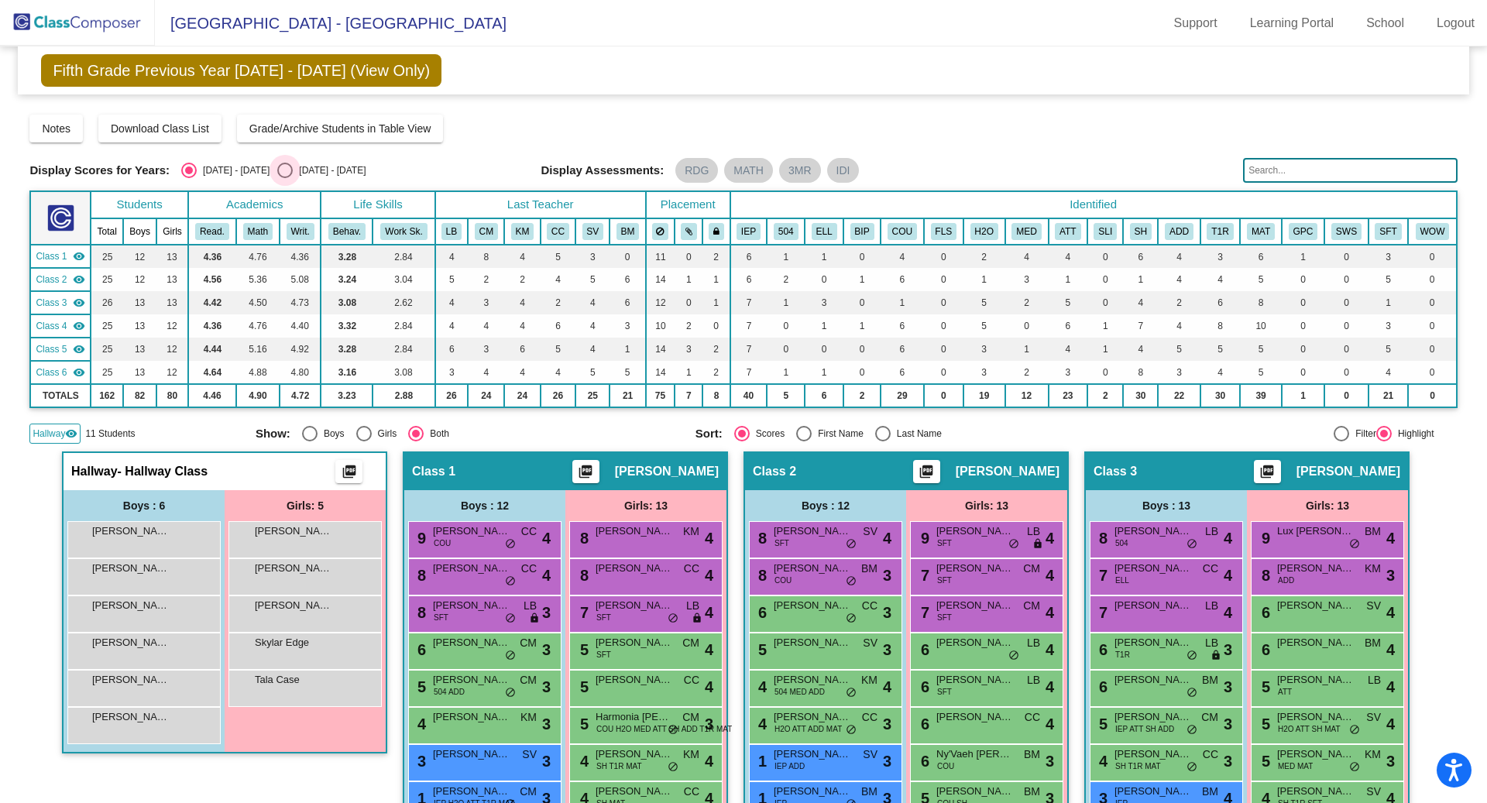
click at [277, 174] on div "Select an option" at bounding box center [284, 170] width 15 height 15
click at [284, 178] on input "[DATE] - [DATE]" at bounding box center [284, 178] width 1 height 1
radio input "true"
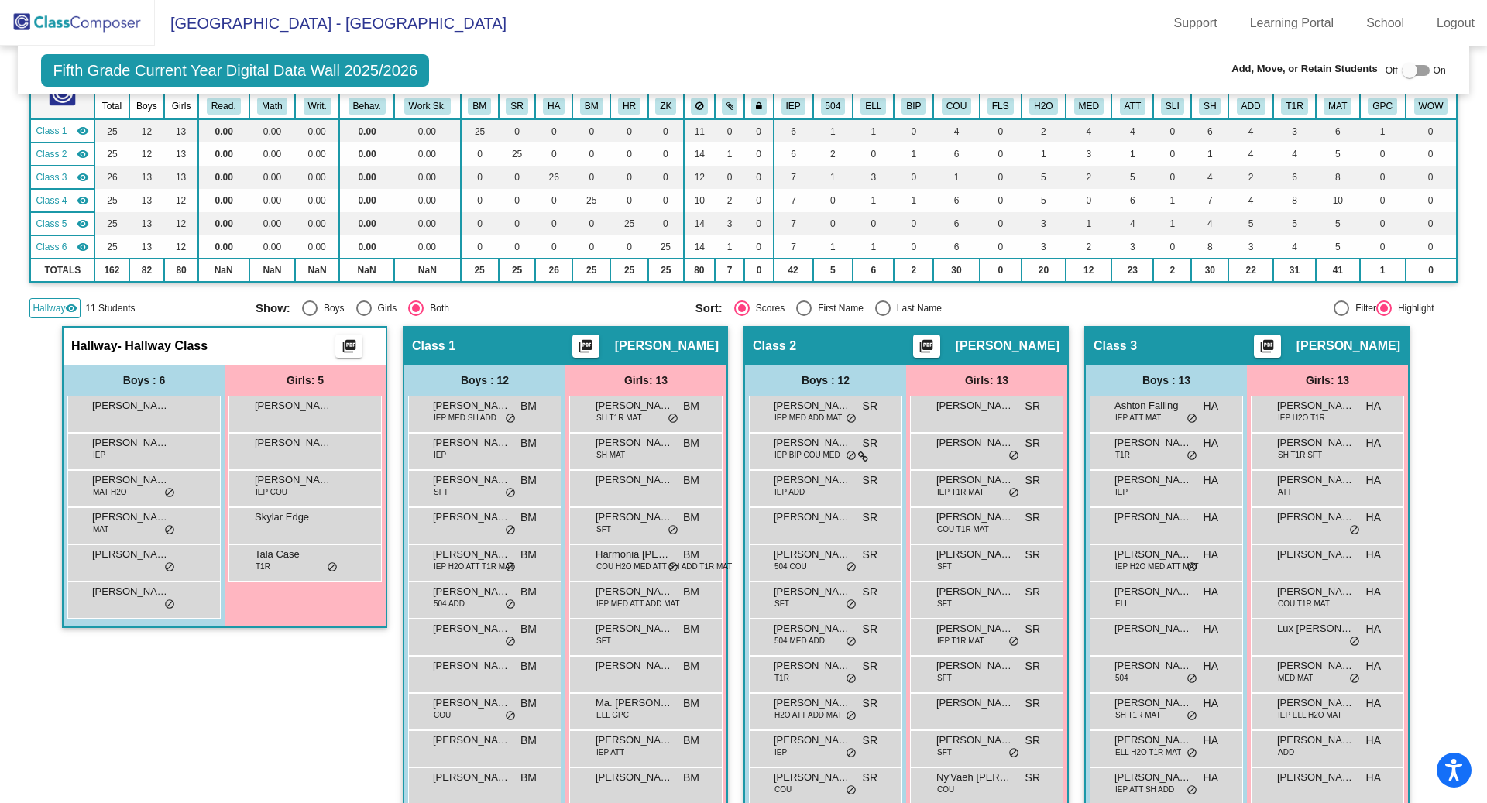
scroll to position [156, 0]
click at [1408, 67] on div at bounding box center [1409, 70] width 15 height 15
checkbox input "true"
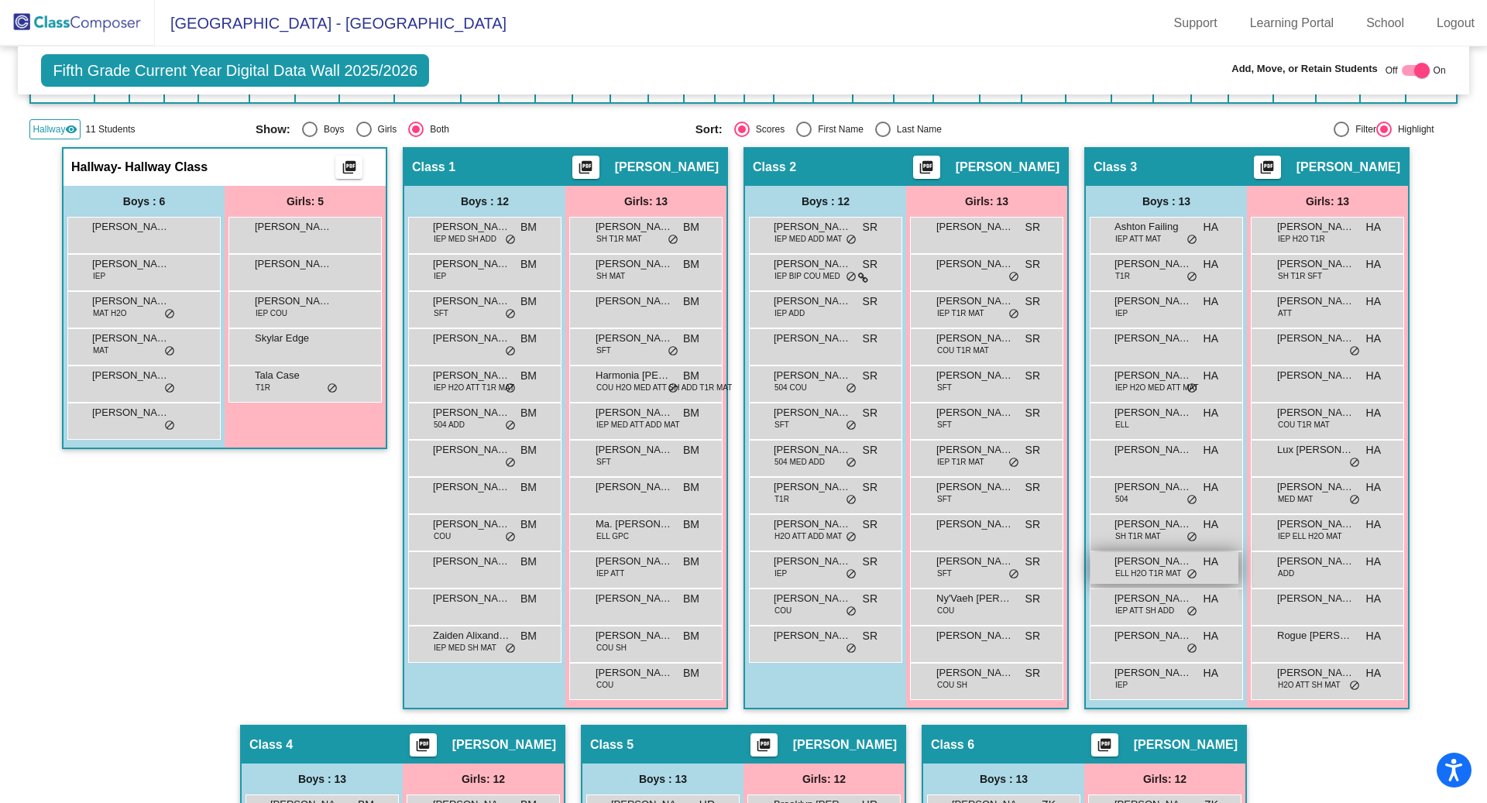
scroll to position [314, 0]
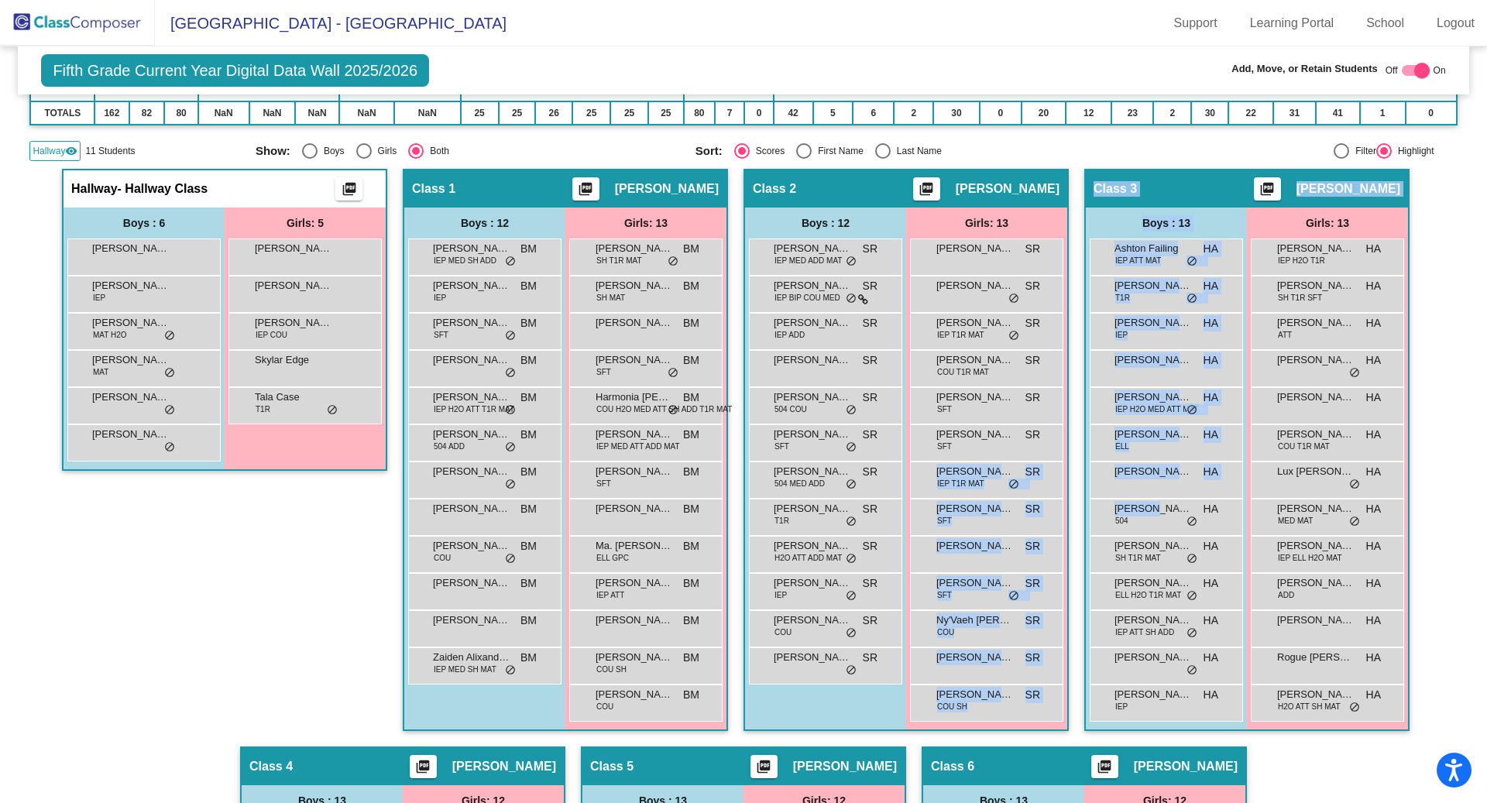
drag, startPoint x: 1148, startPoint y: 511, endPoint x: 1007, endPoint y: 497, distance: 141.8
click at [1007, 497] on div "Hallway - Hallway Class picture_as_pdf Add Student First Name Last Name Student…" at bounding box center [743, 747] width 1428 height 1156
click at [1146, 506] on span "[PERSON_NAME]" at bounding box center [1153, 508] width 77 height 15
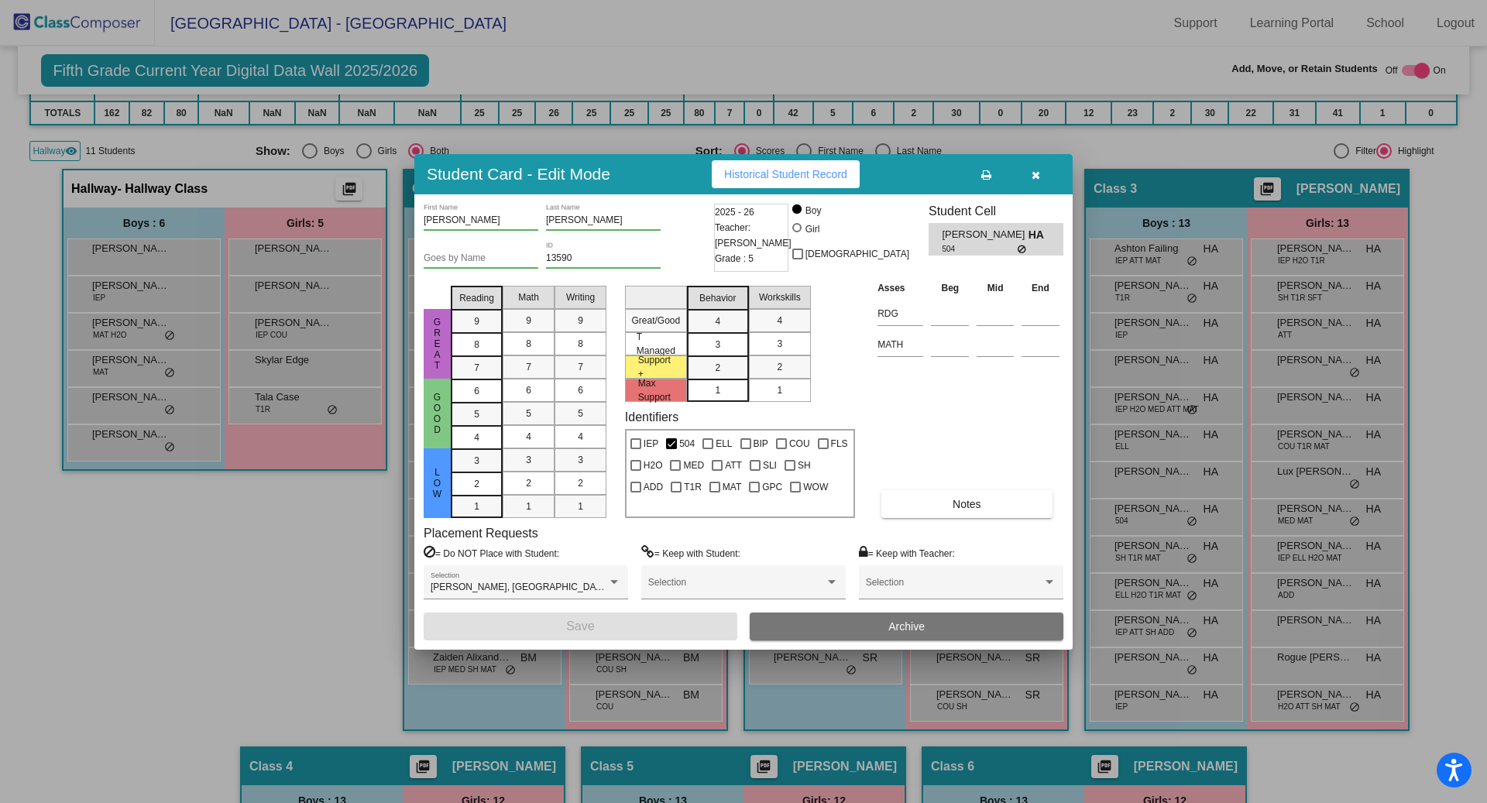
click at [1038, 177] on icon "button" at bounding box center [1036, 175] width 9 height 11
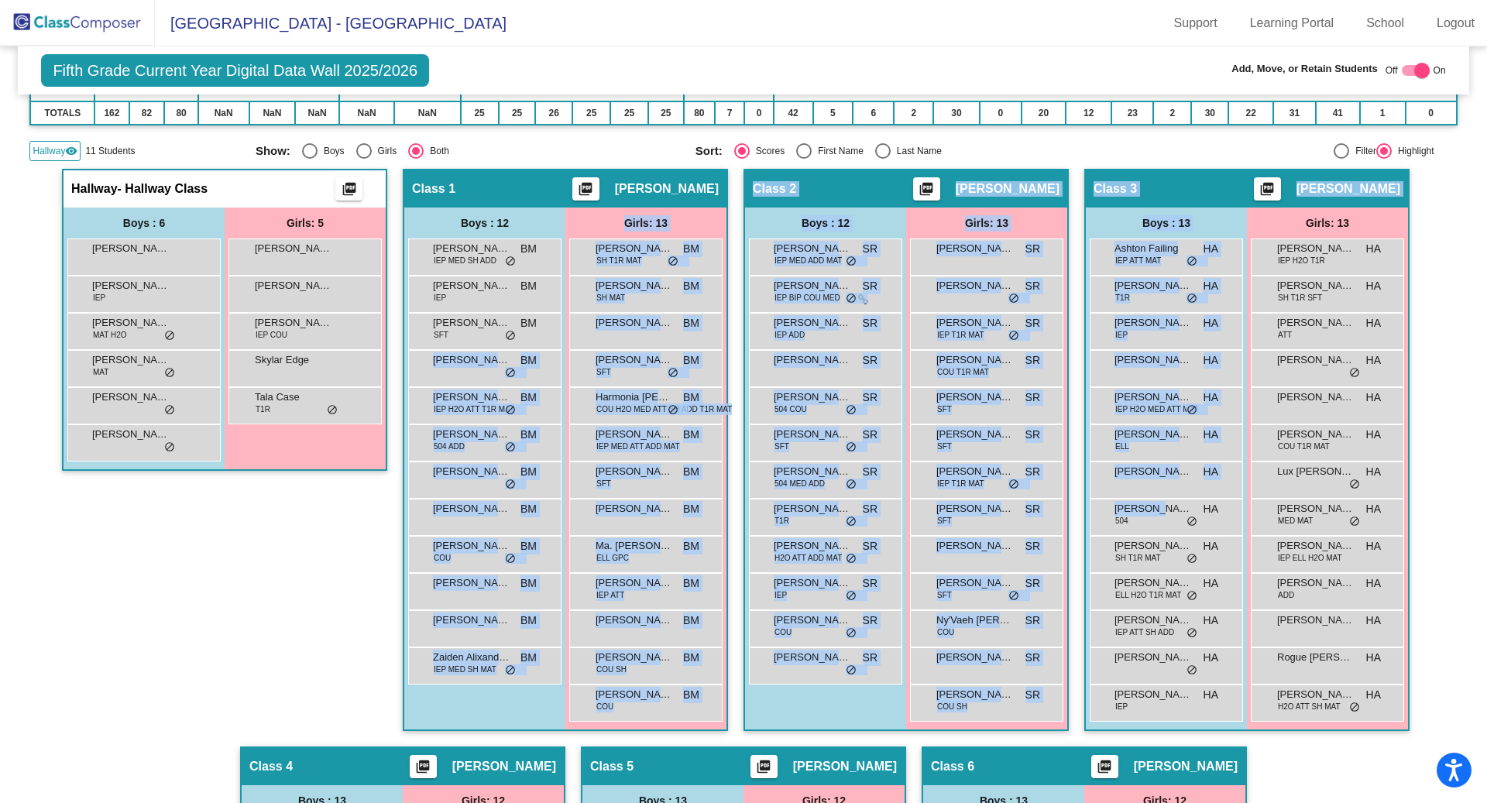
drag, startPoint x: 1155, startPoint y: 509, endPoint x: 510, endPoint y: 382, distance: 657.7
click at [510, 382] on div "Hallway - Hallway Class picture_as_pdf Add Student First Name Last Name Student…" at bounding box center [743, 747] width 1428 height 1156
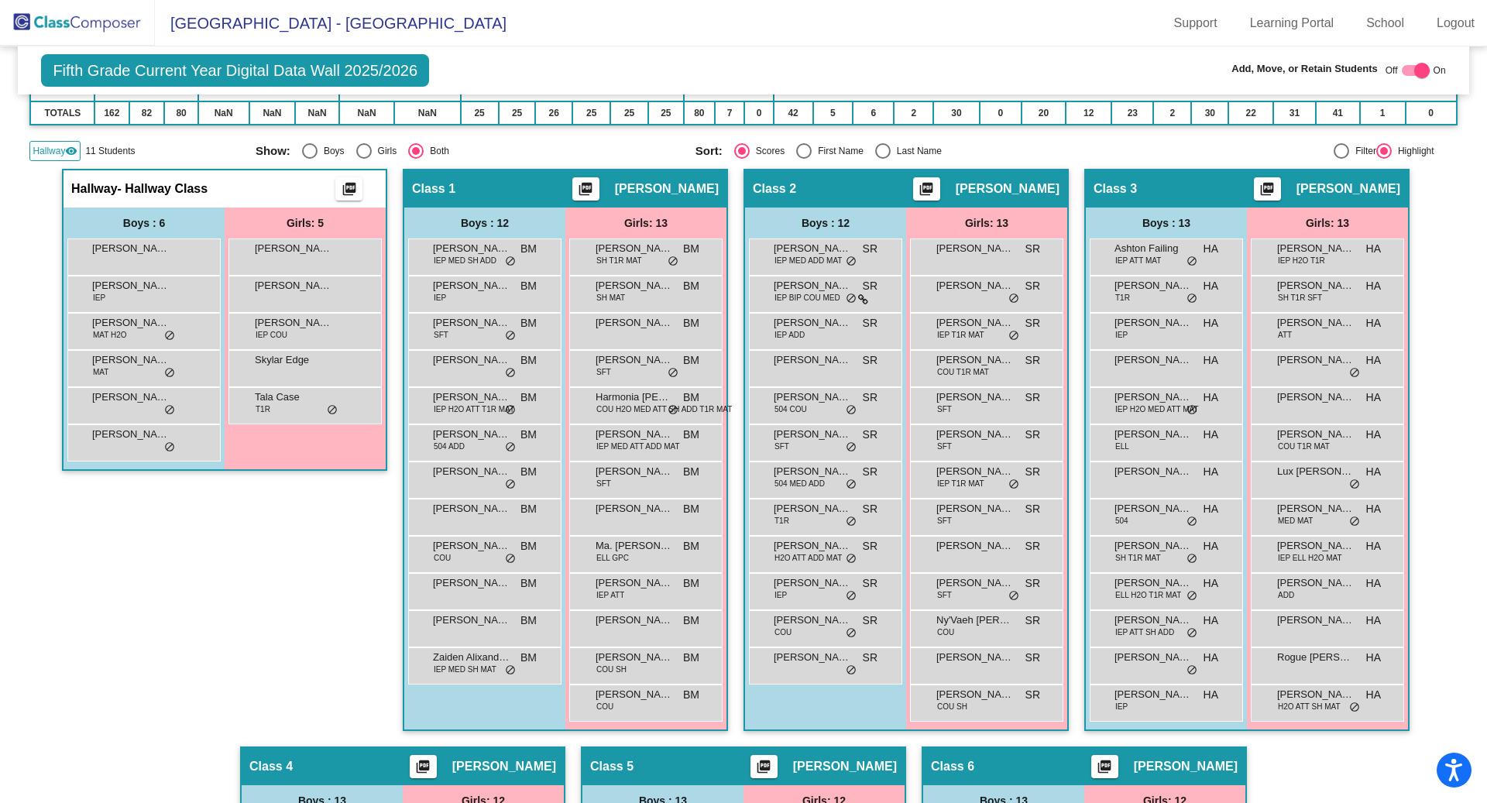
click at [228, 581] on div "Hallway - Hallway Class picture_as_pdf Add Student First Name Last Name Student…" at bounding box center [224, 458] width 325 height 578
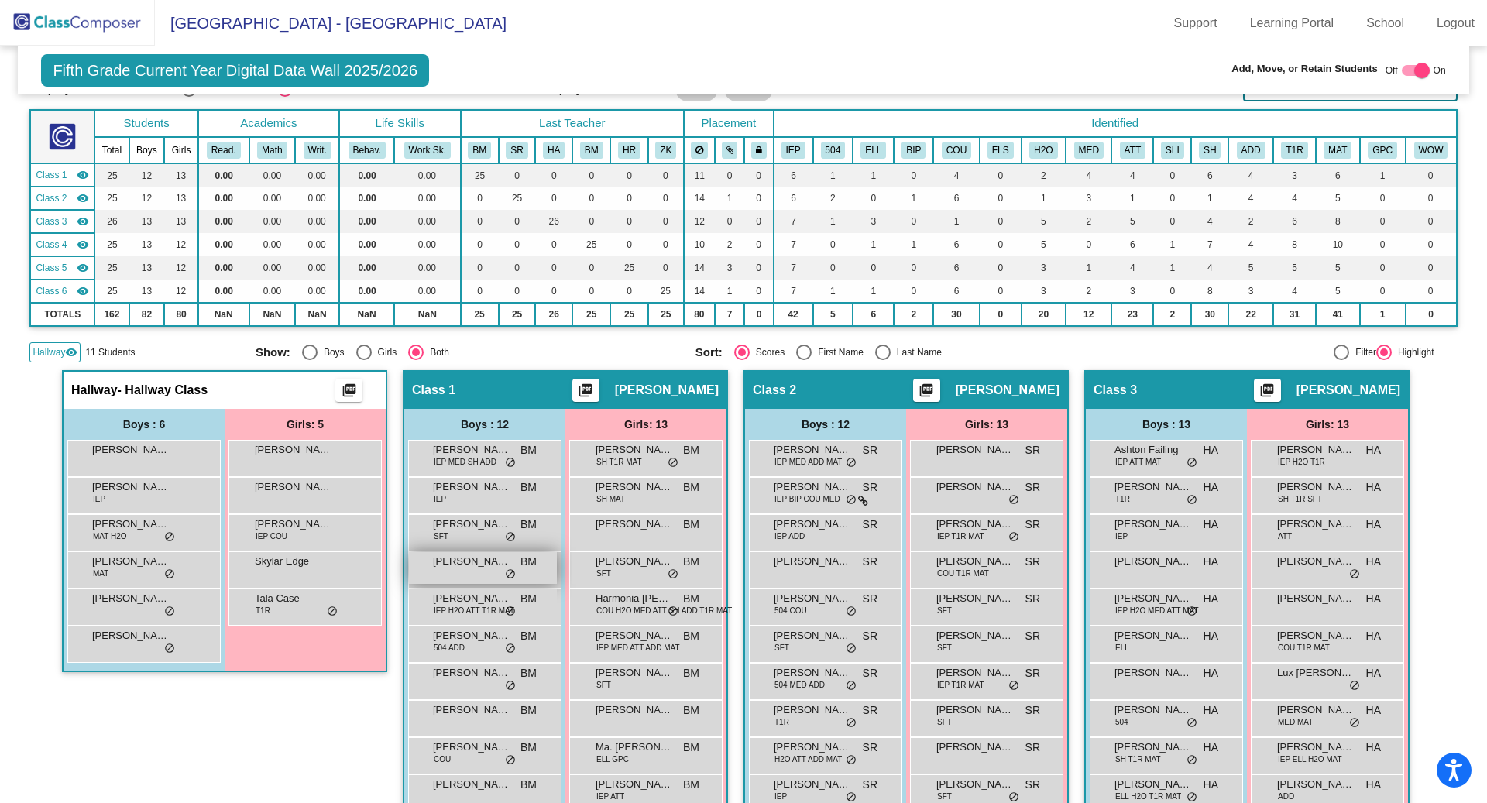
scroll to position [0, 0]
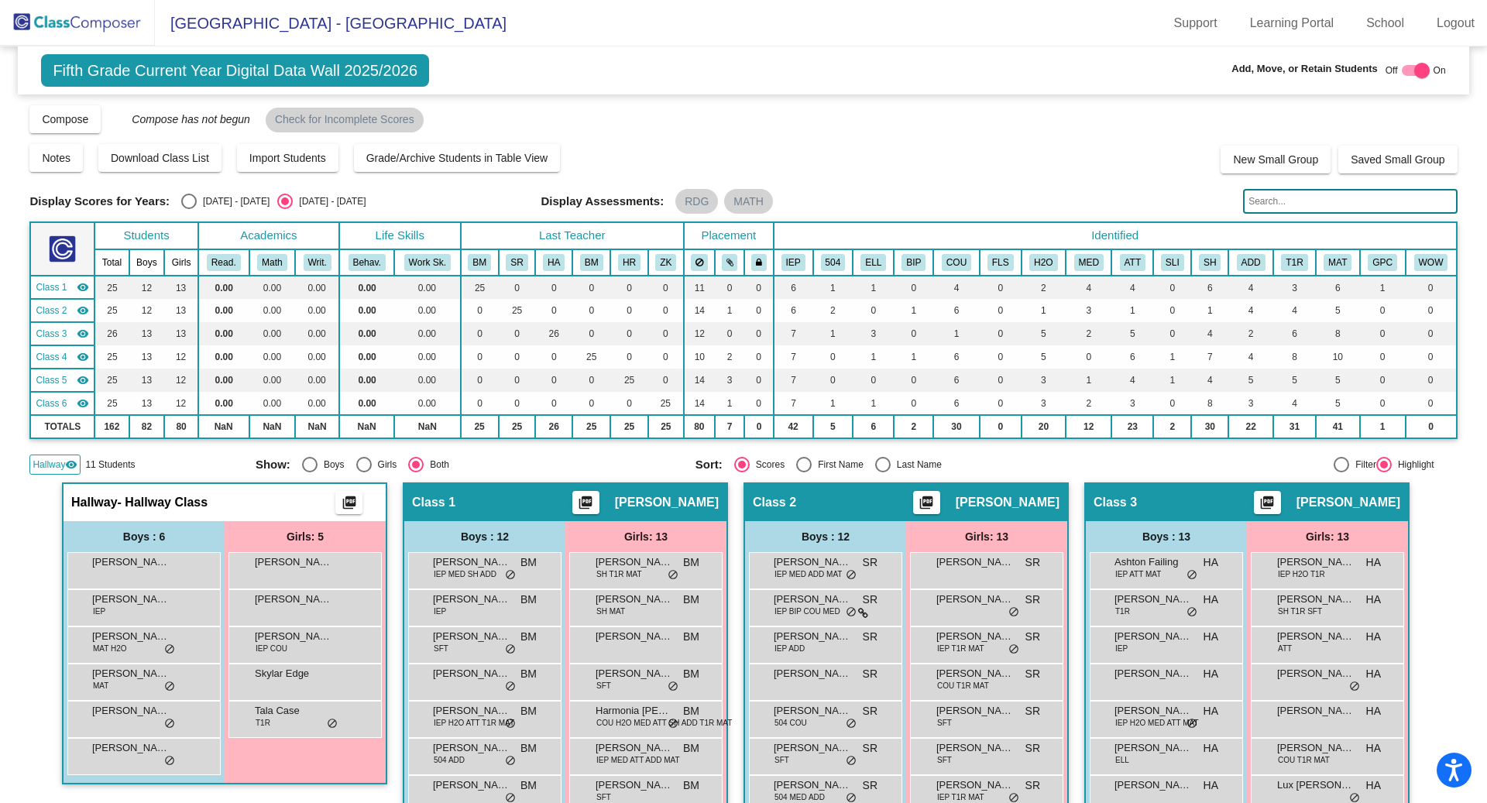
click at [178, 205] on div "Display Scores for Years: [DATE] - [DATE] [DATE] - [DATE]" at bounding box center [279, 201] width 500 height 15
click at [187, 205] on div "Select an option" at bounding box center [188, 201] width 15 height 15
click at [188, 209] on input "[DATE] - [DATE]" at bounding box center [188, 209] width 1 height 1
radio input "true"
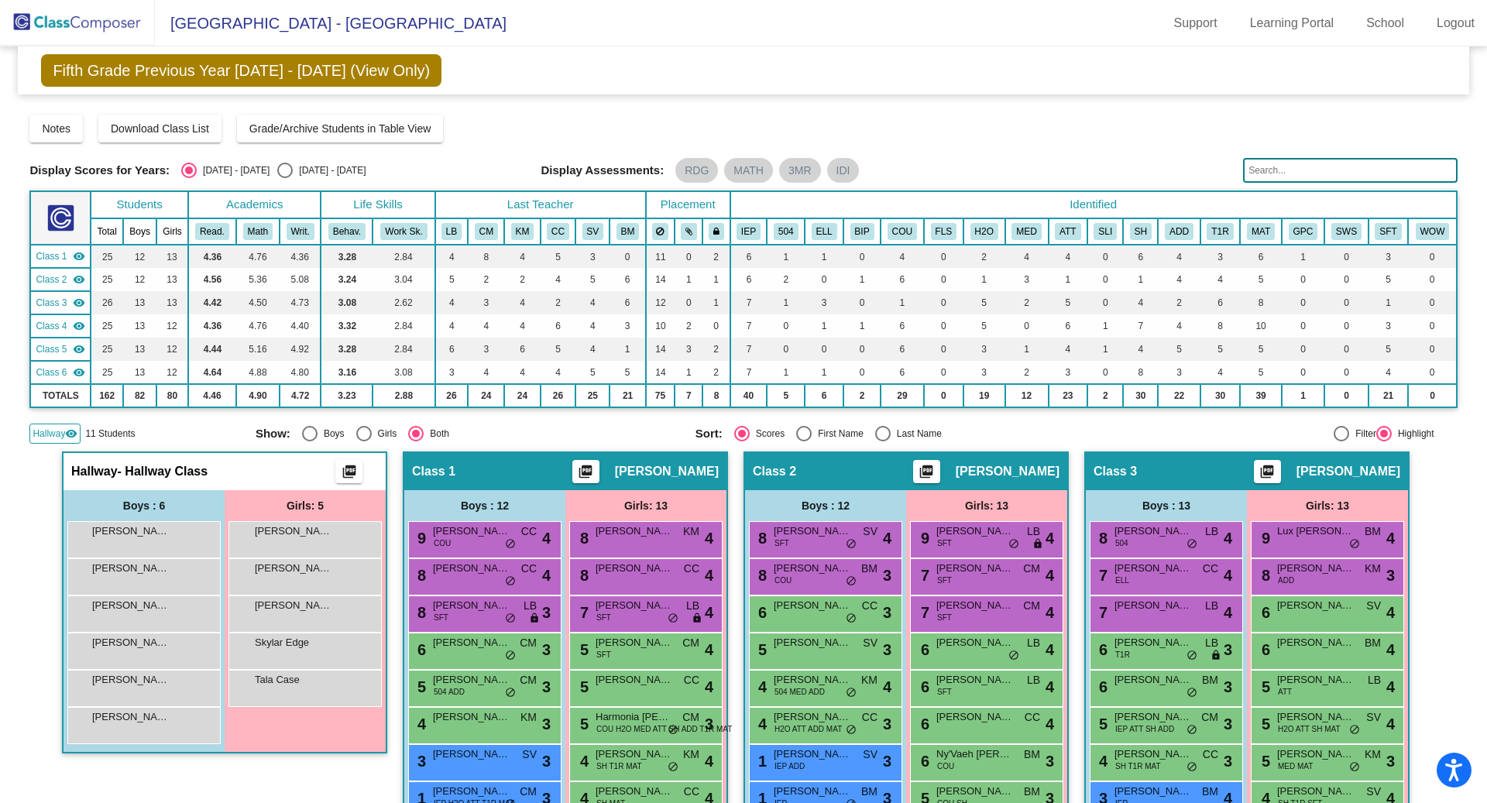
click at [55, 424] on div "Hallway visibility" at bounding box center [54, 434] width 51 height 20
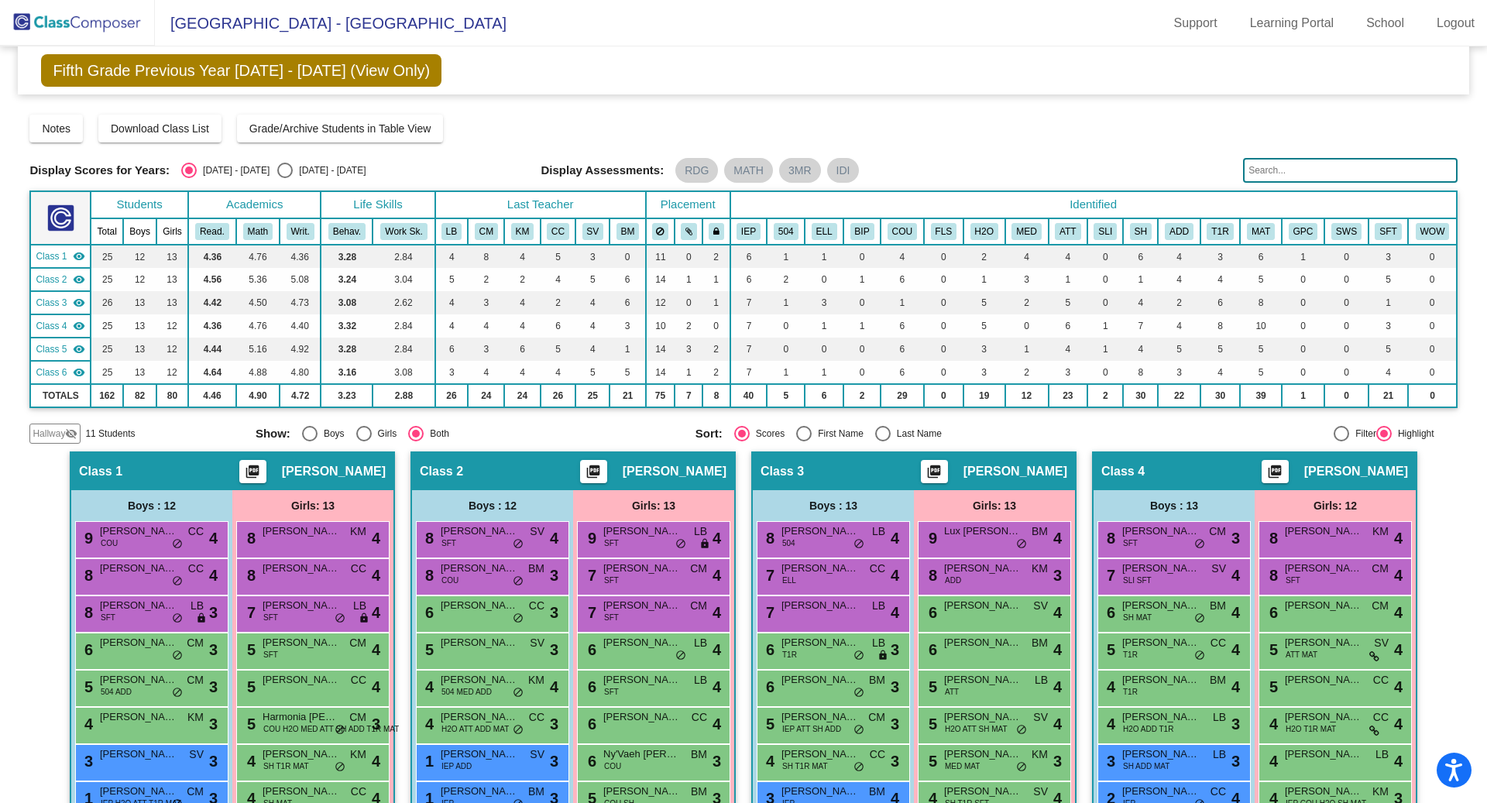
click at [63, 19] on img at bounding box center [77, 23] width 155 height 46
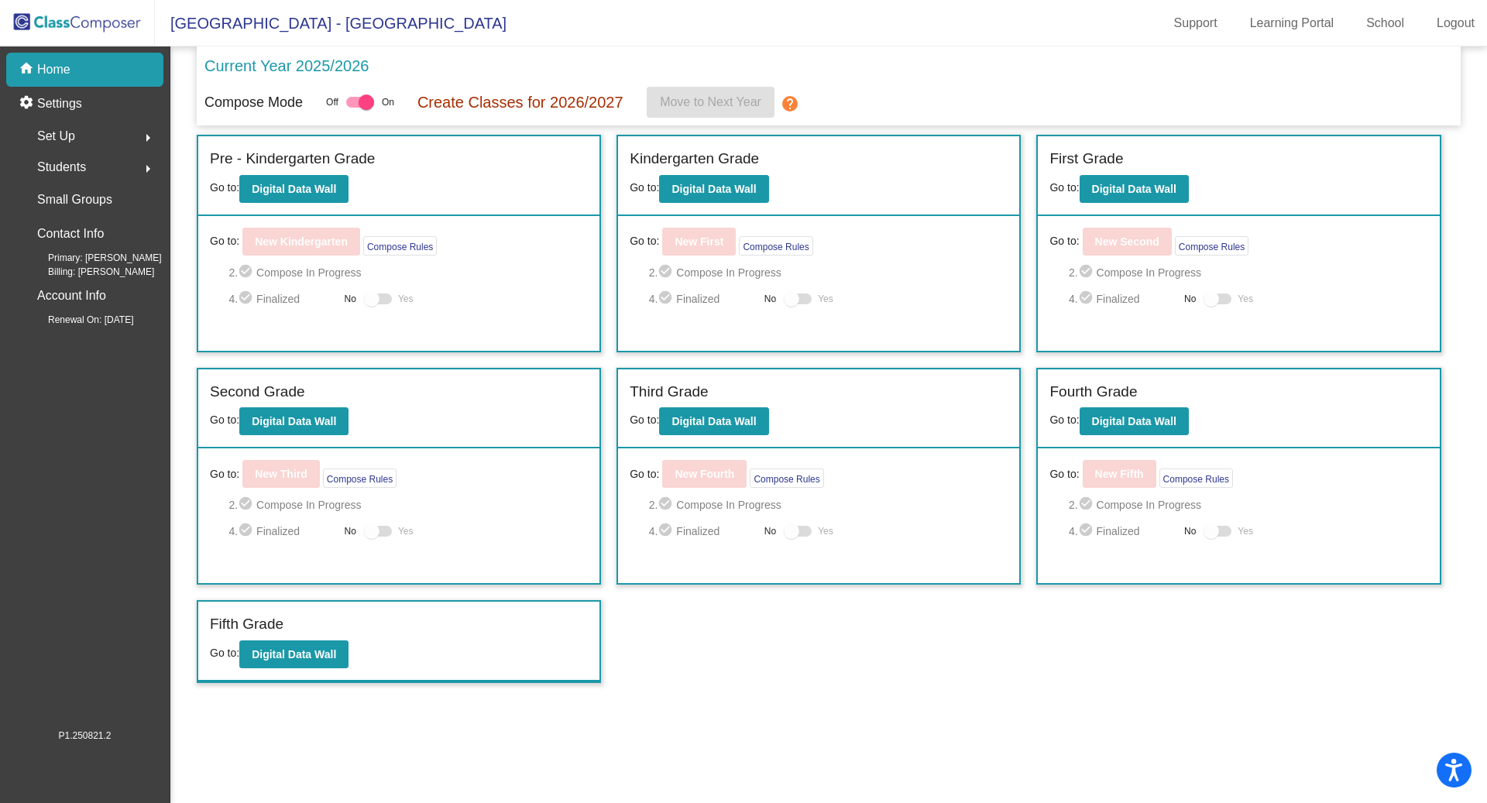
click at [361, 95] on label at bounding box center [360, 102] width 28 height 19
click at [354, 108] on input "checkbox" at bounding box center [353, 108] width 1 height 1
checkbox input "false"
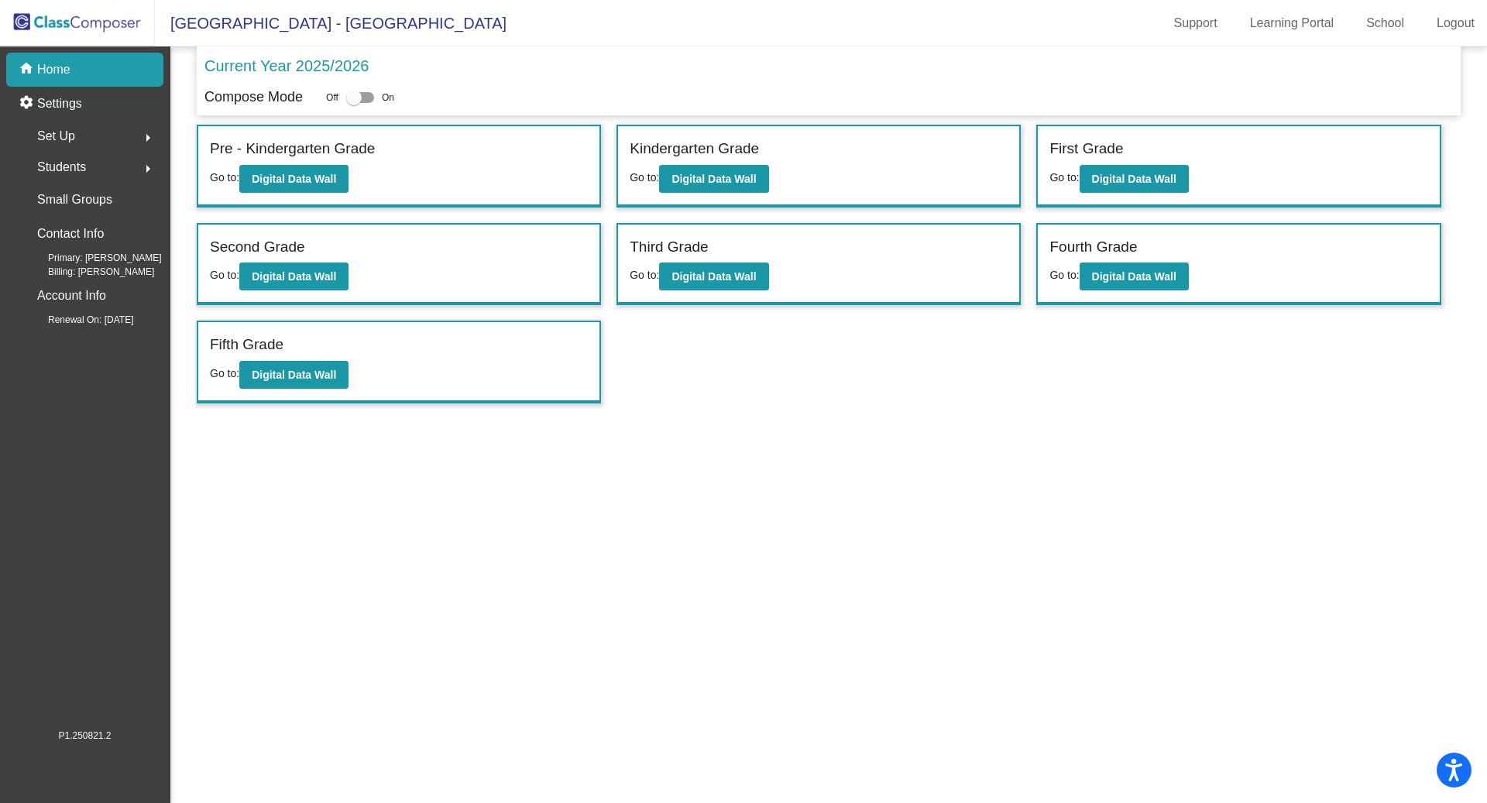
click at [954, 569] on mat-sidenav-content "Current Year 2025/2026 Compose Mode Off On Incoming (New students moving into l…" at bounding box center [828, 424] width 1317 height 757
click at [304, 364] on button "Digital Data Wall" at bounding box center [293, 375] width 109 height 28
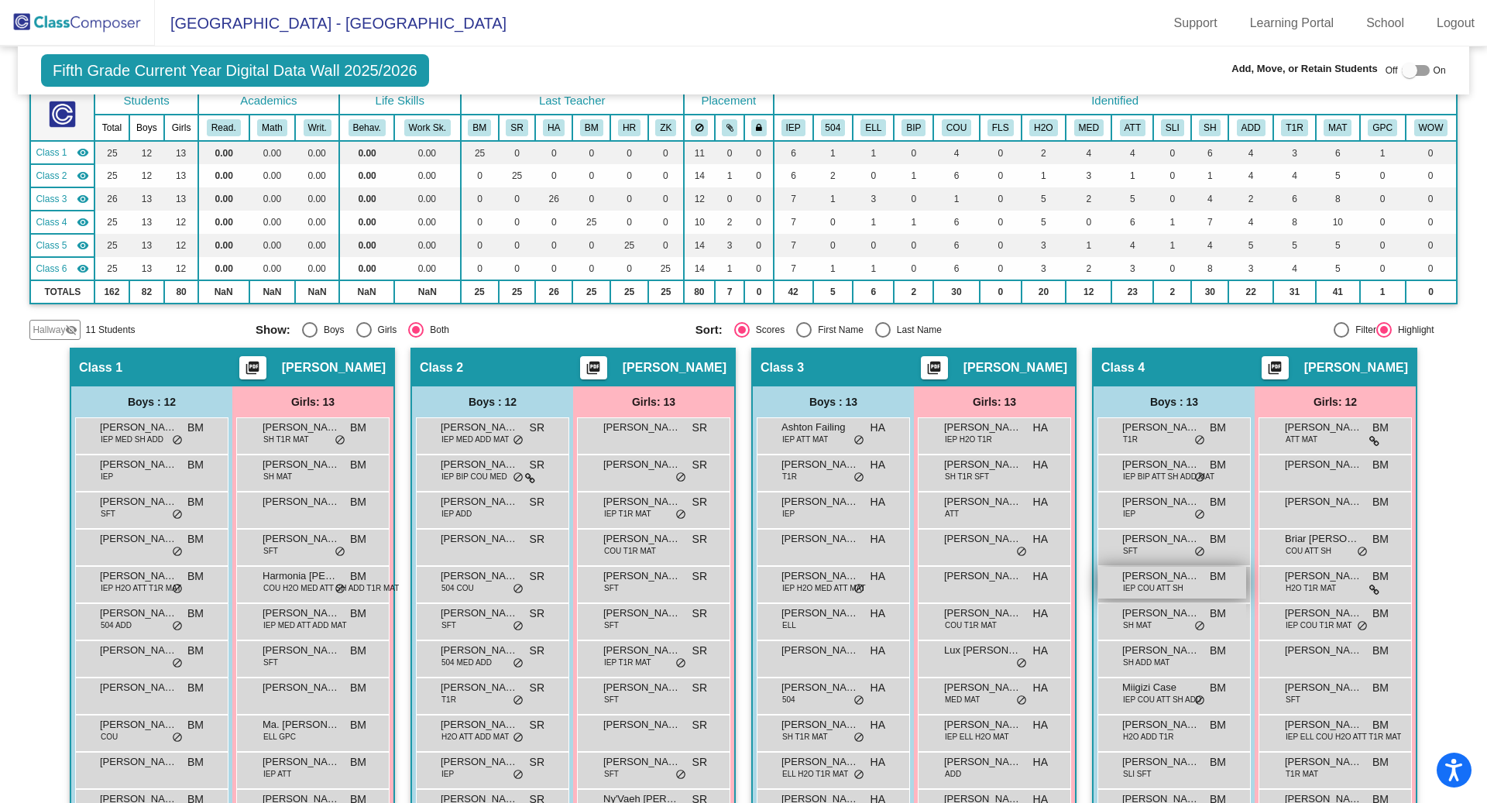
scroll to position [50, 0]
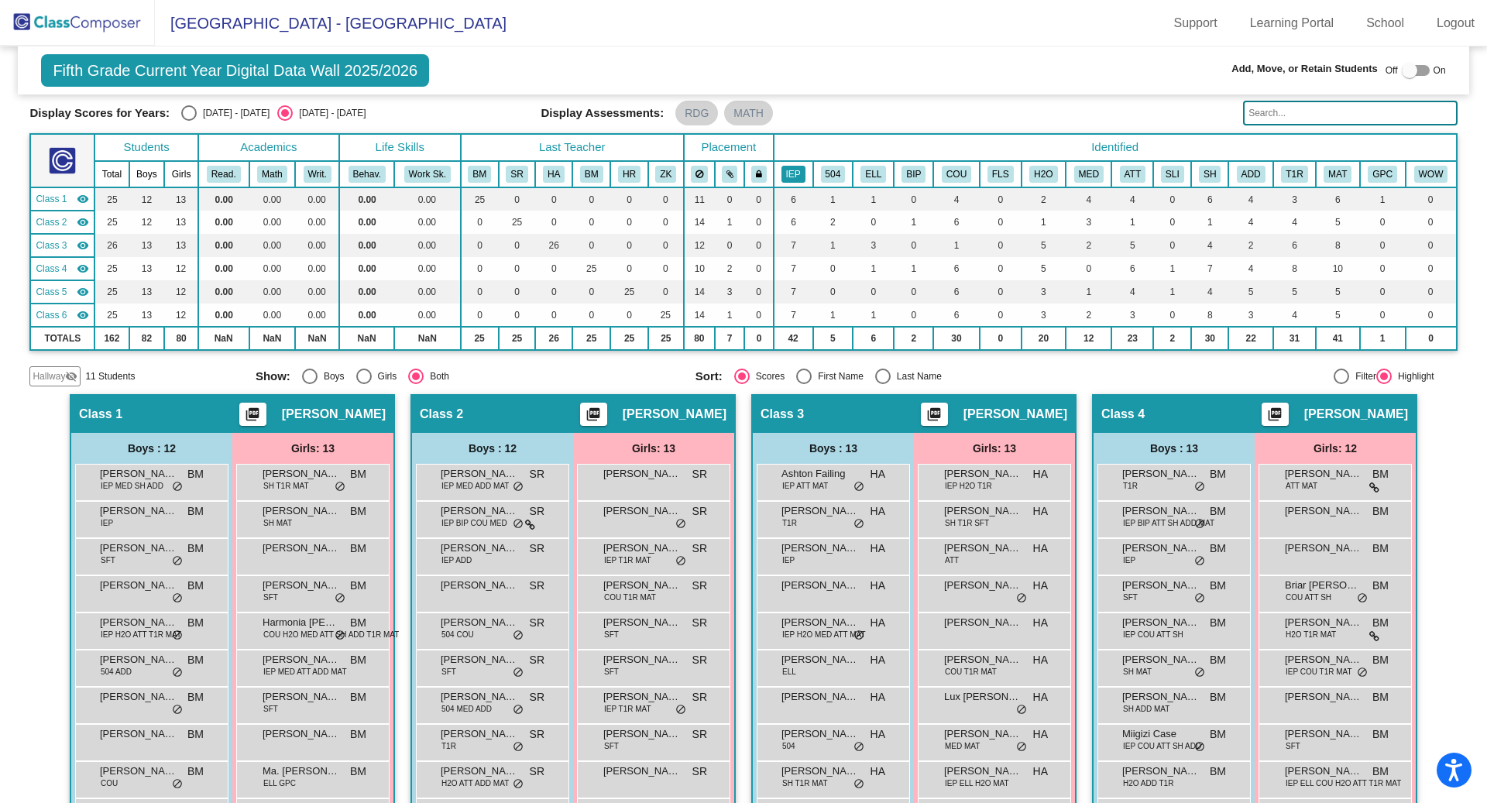
click at [797, 172] on button "IEP" at bounding box center [794, 174] width 24 height 17
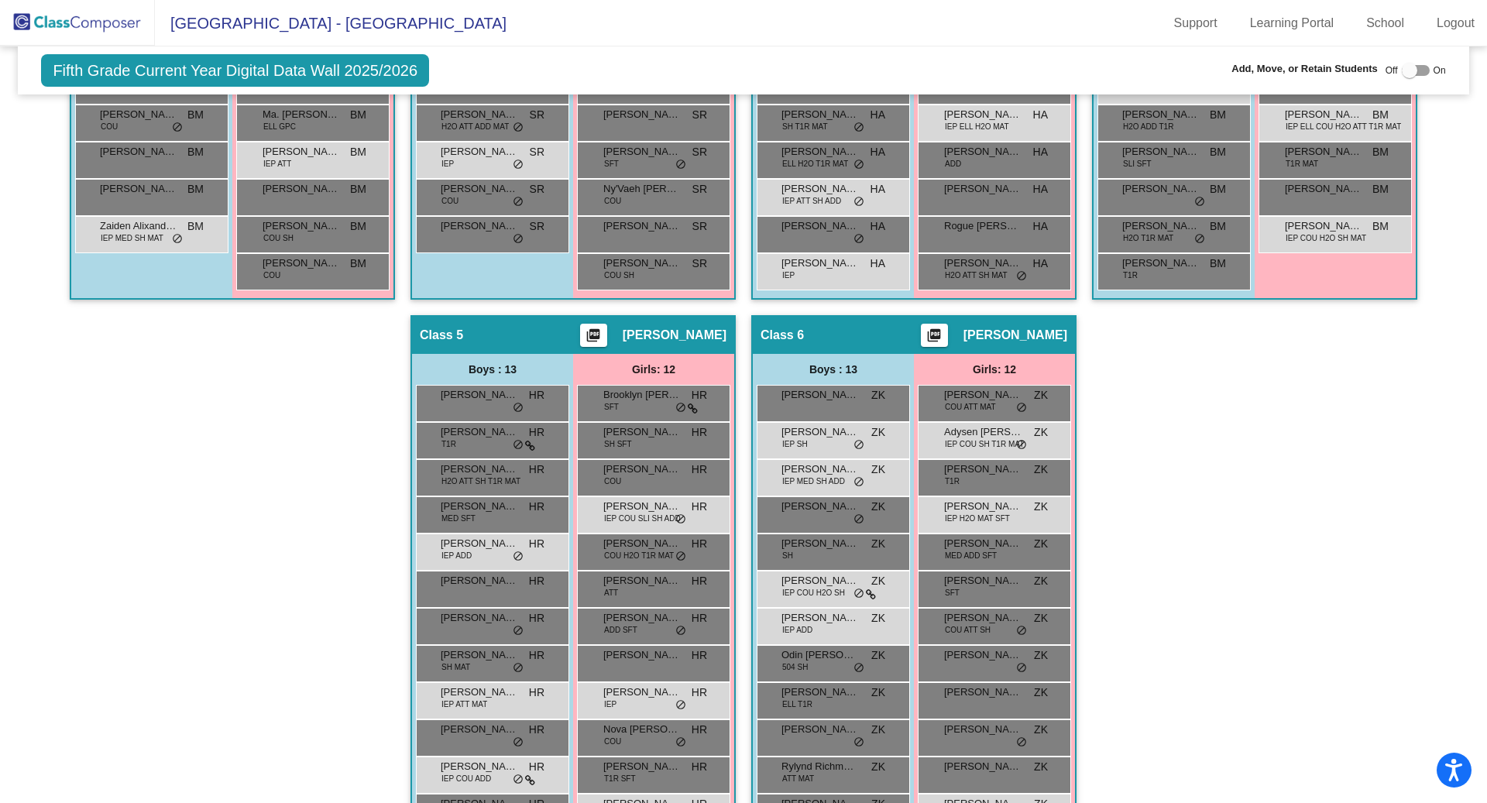
scroll to position [795, 0]
